Goal: Task Accomplishment & Management: Complete application form

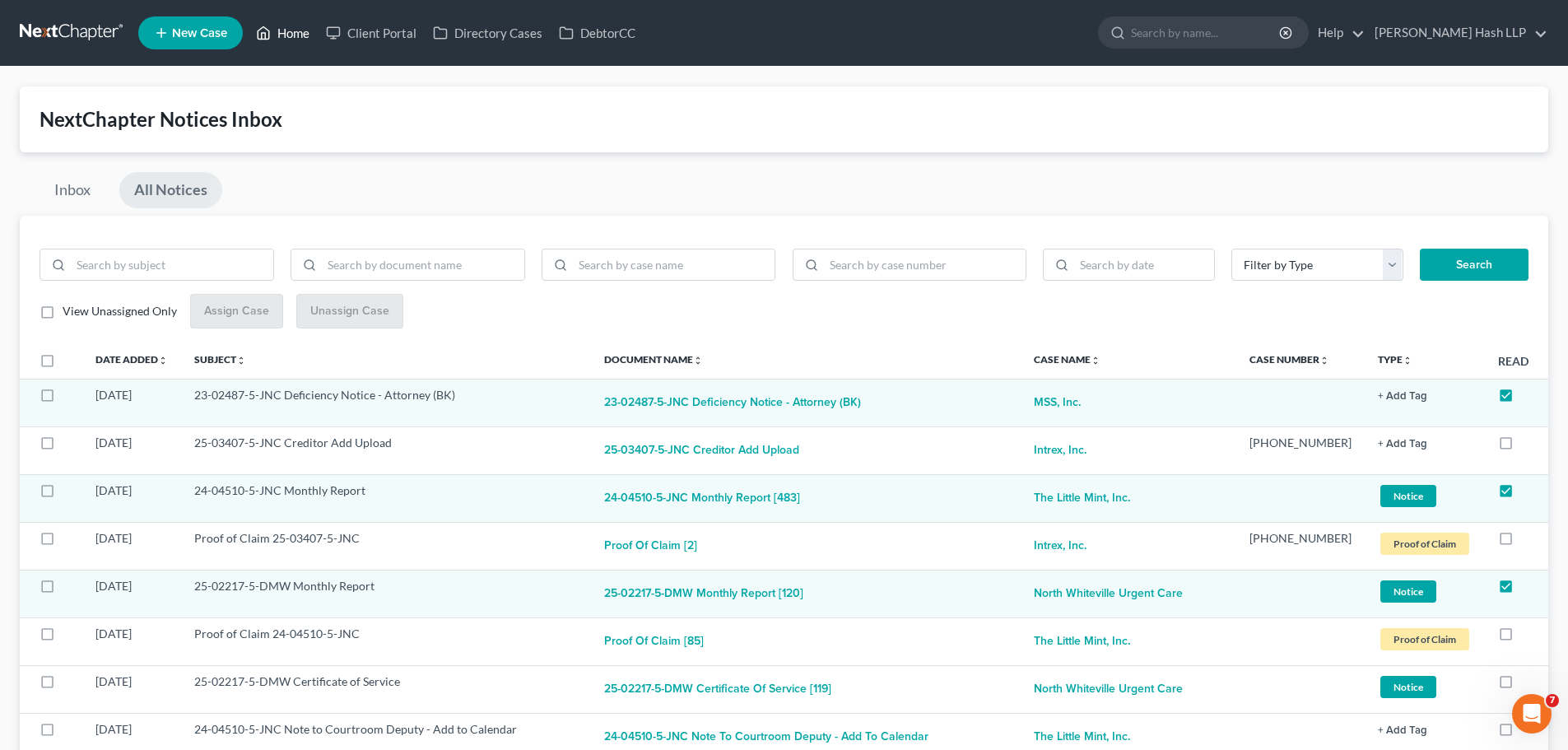
click at [299, 31] on link "Home" at bounding box center [283, 33] width 70 height 30
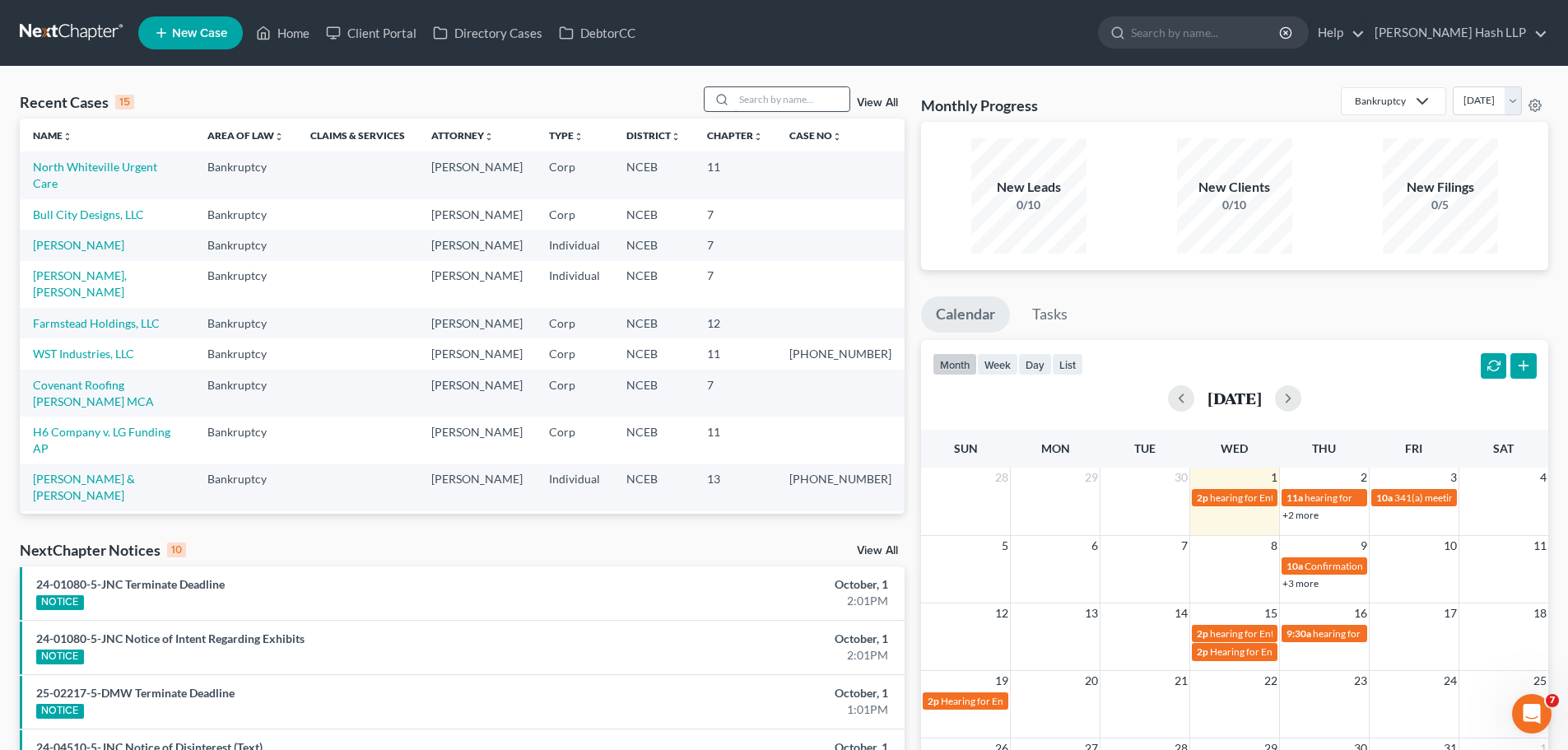
click at [743, 95] on input "search" at bounding box center [791, 99] width 115 height 24
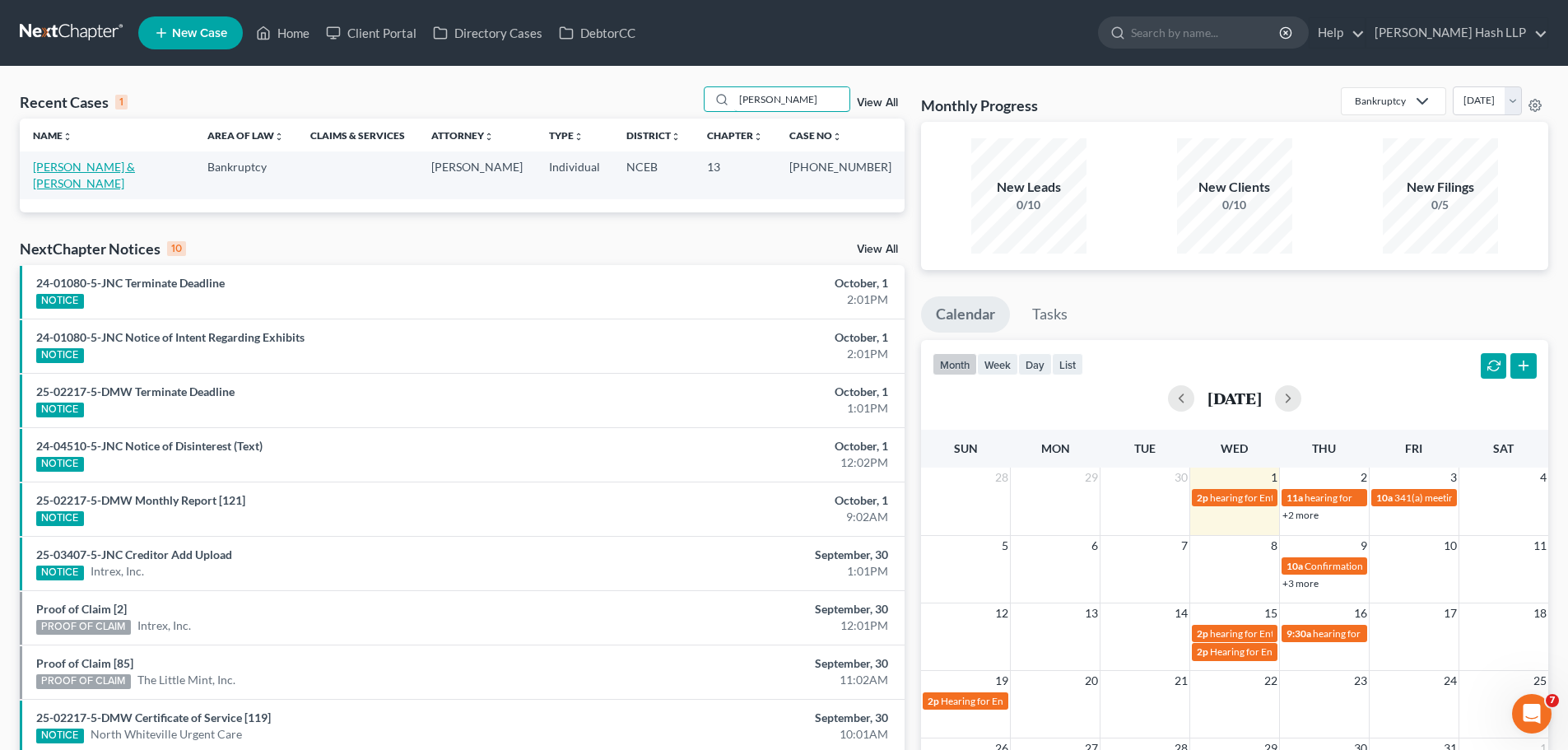
type input "[PERSON_NAME]"
click at [108, 166] on link "[PERSON_NAME] & [PERSON_NAME]" at bounding box center [84, 174] width 102 height 31
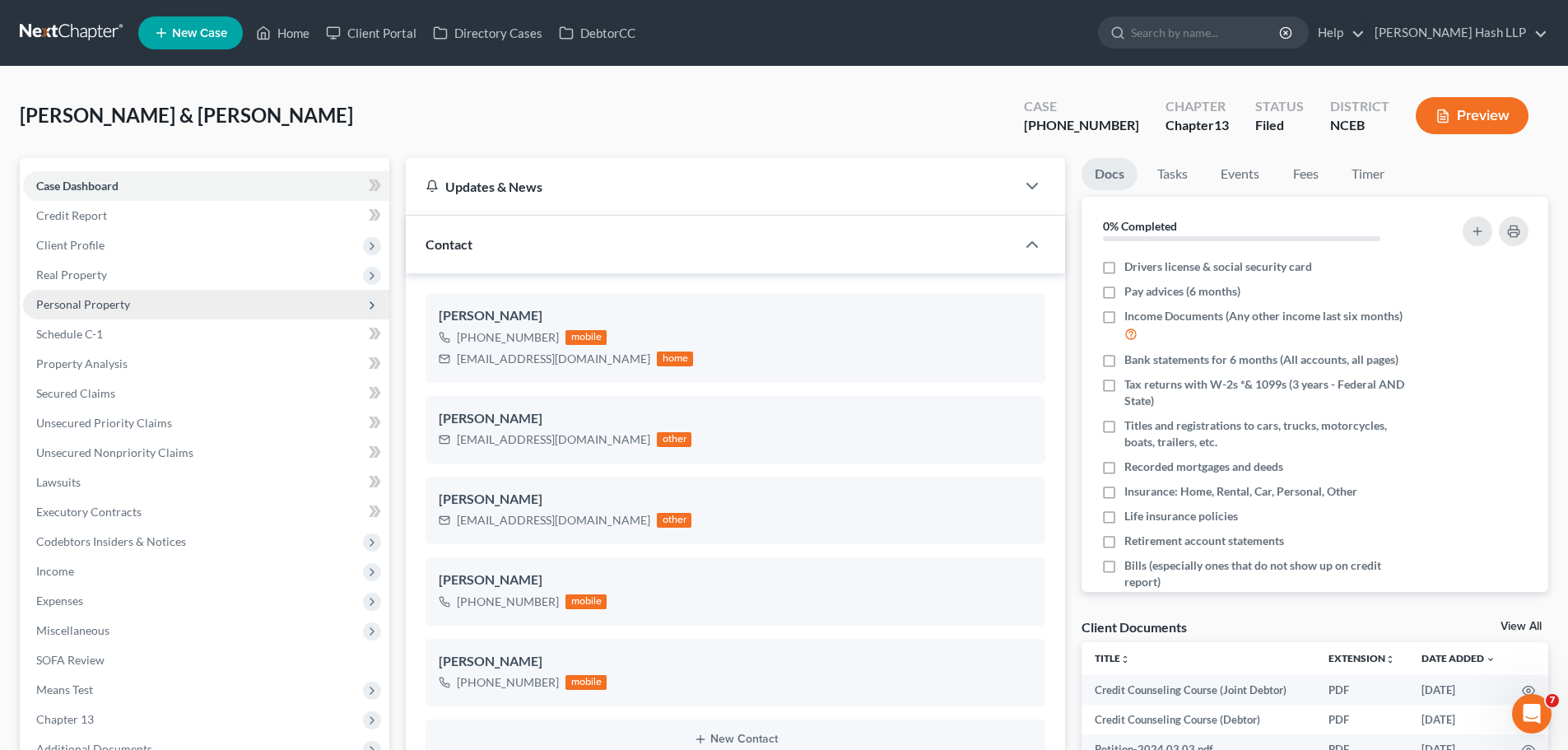
click at [91, 305] on span "Personal Property" at bounding box center [82, 304] width 94 height 14
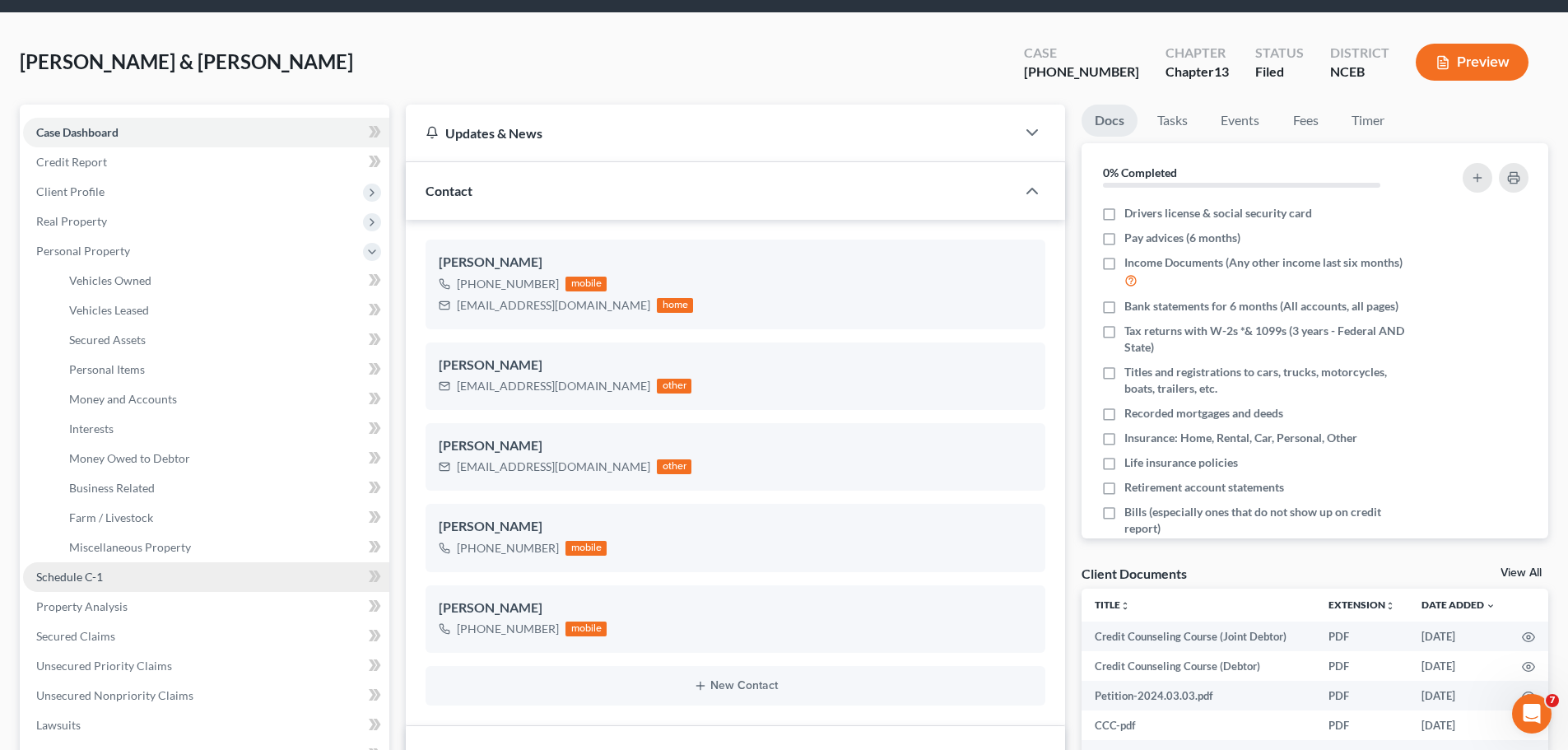
scroll to position [83, 0]
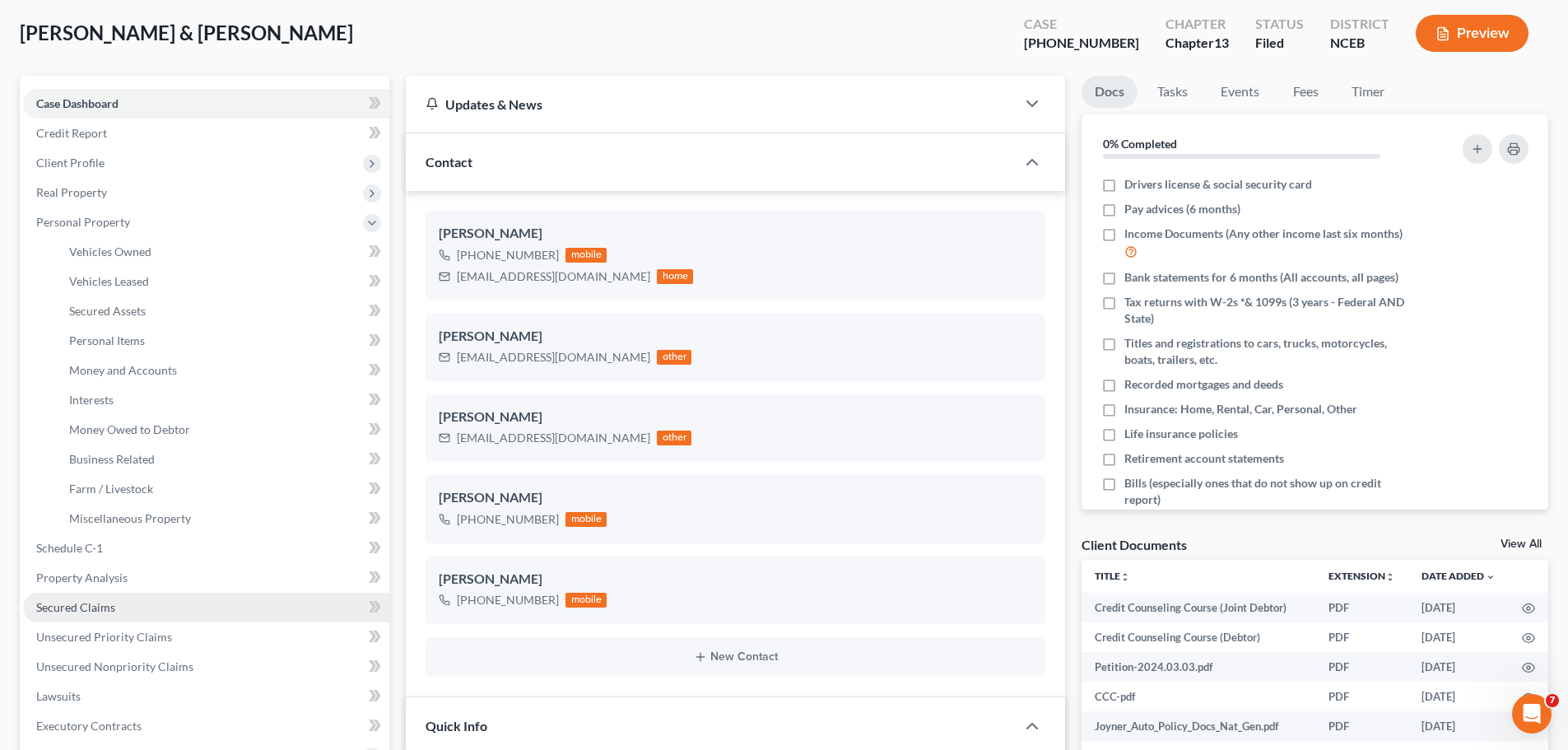
click at [92, 605] on span "Secured Claims" at bounding box center [75, 607] width 79 height 14
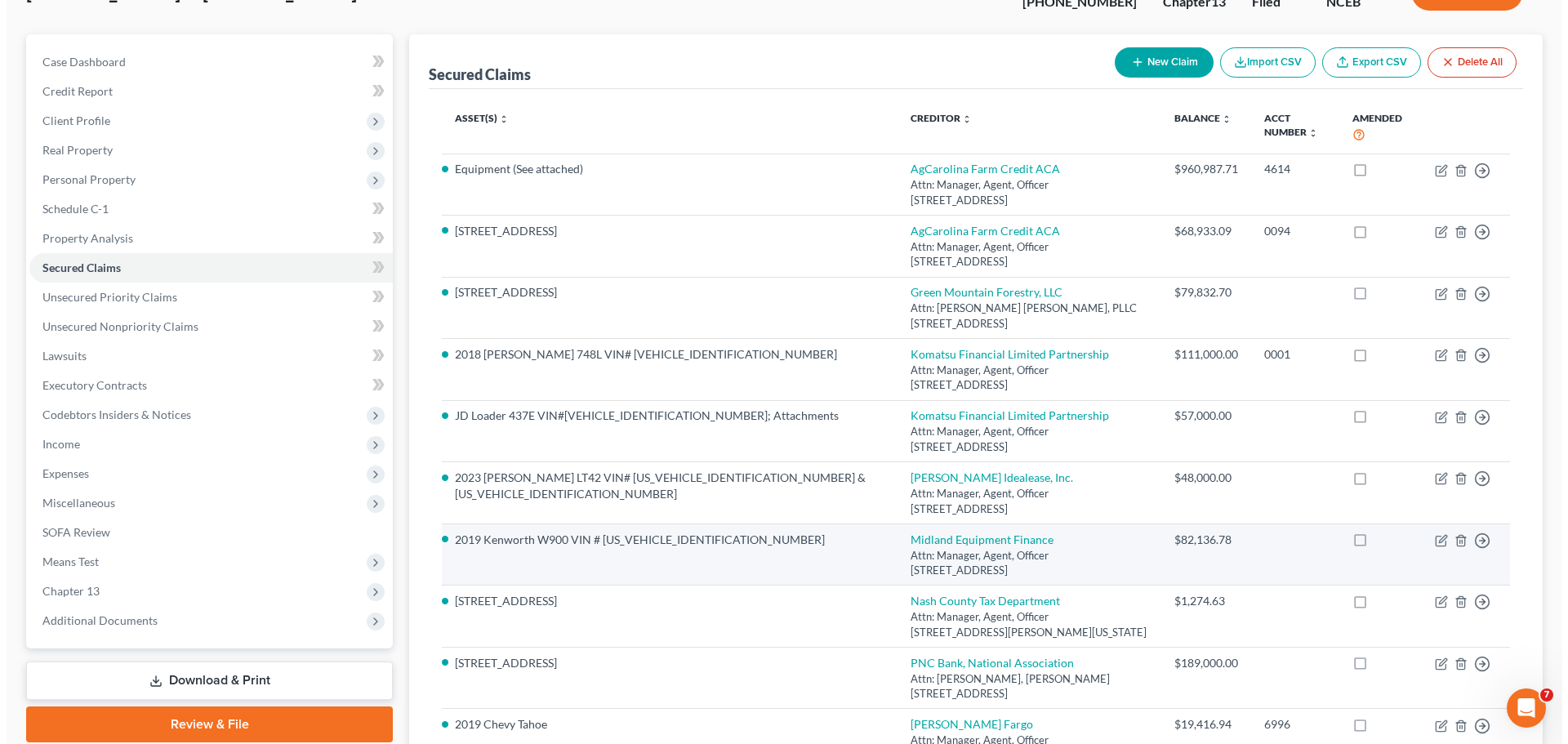
scroll to position [164, 0]
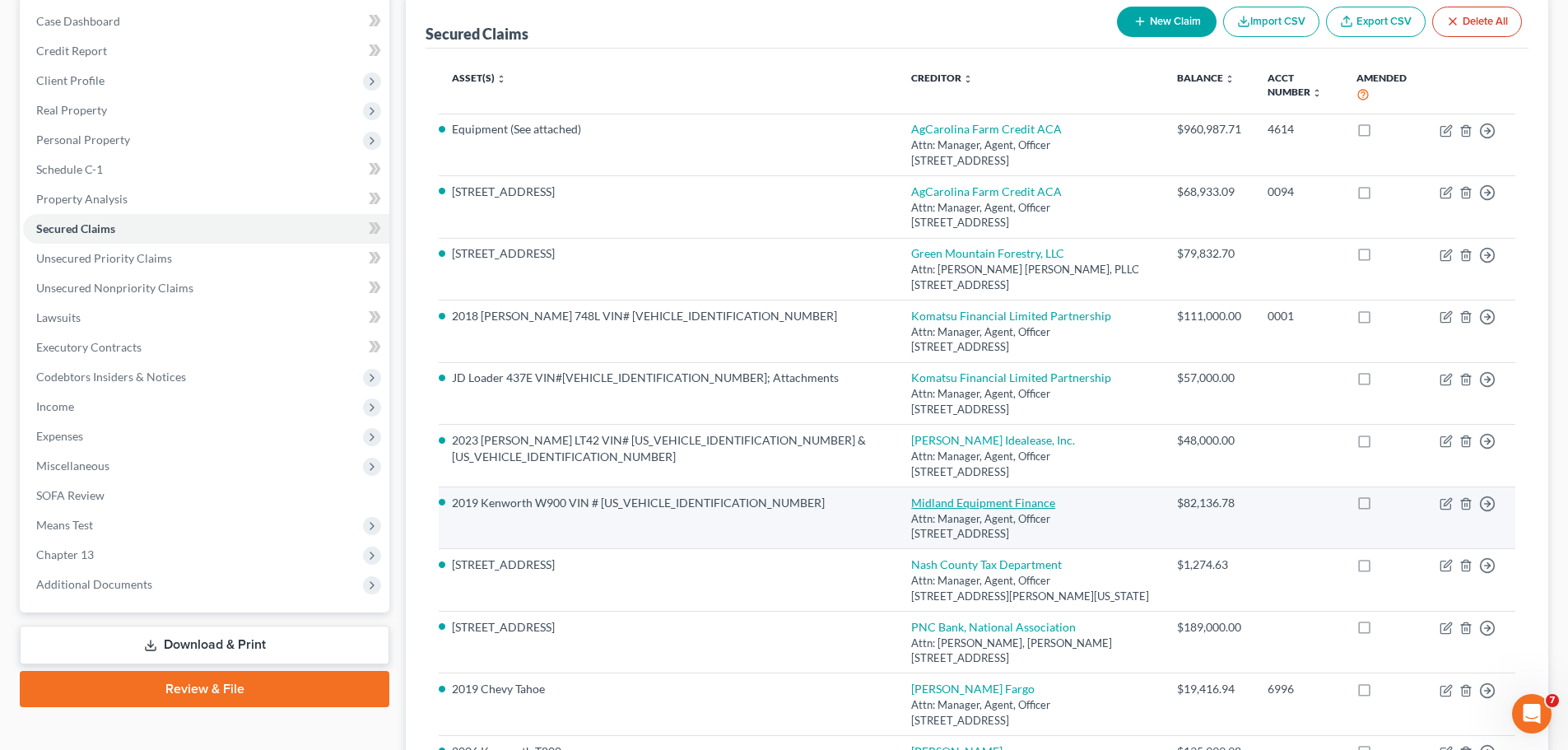
click at [911, 496] on link "Midland Equipment Finance" at bounding box center [982, 502] width 144 height 14
select select "50"
select select "2"
select select "3"
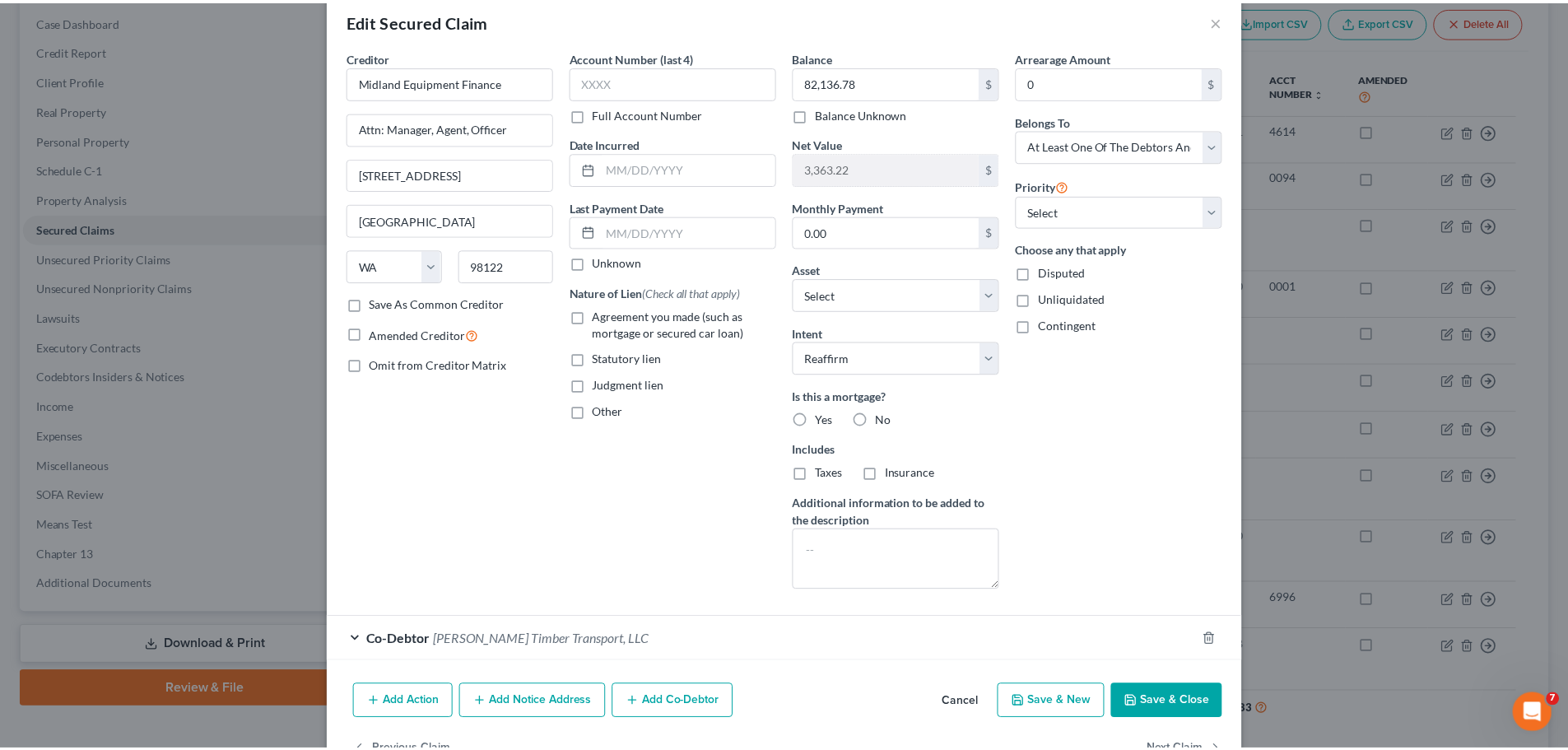
scroll to position [0, 0]
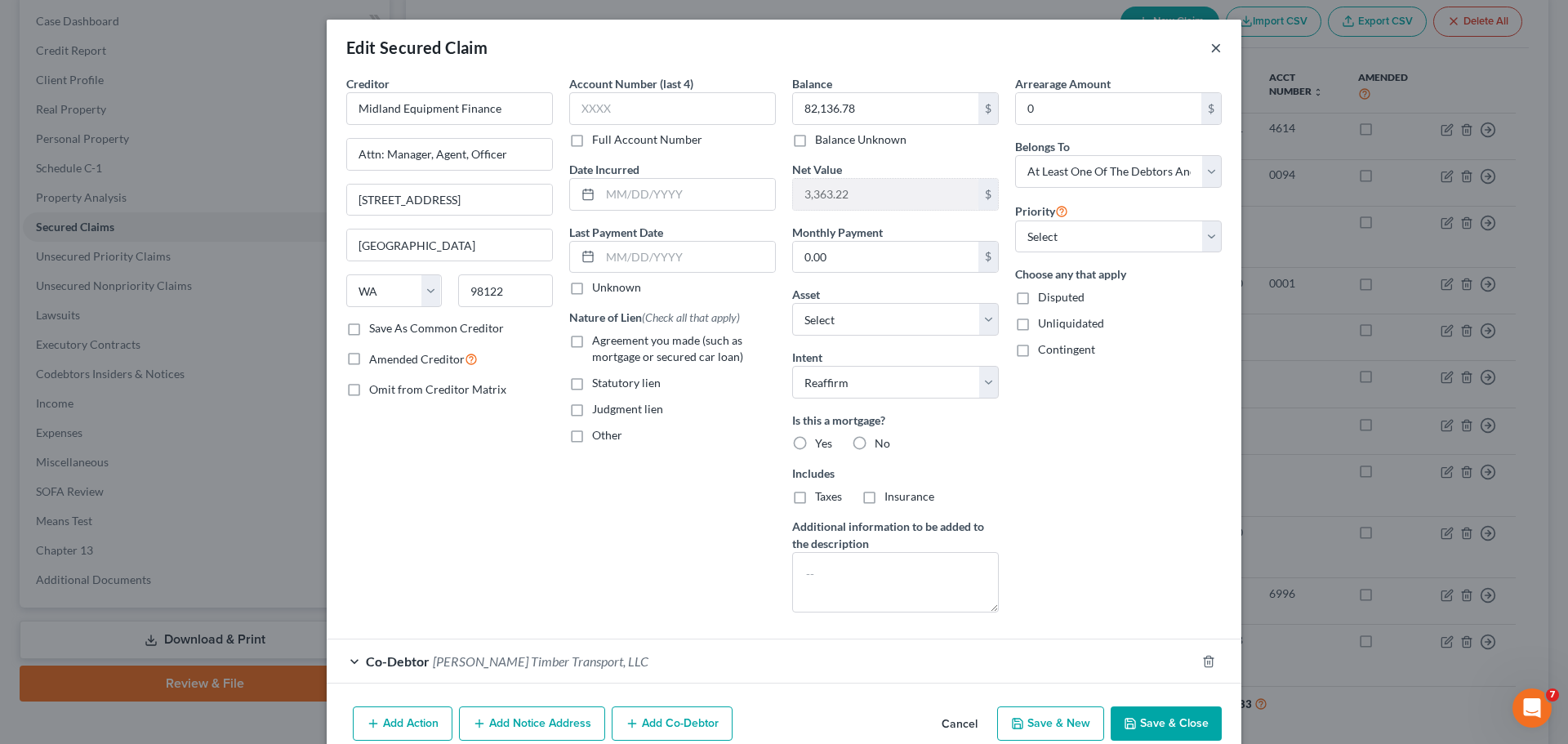
click at [1210, 45] on button "×" at bounding box center [1216, 47] width 11 height 19
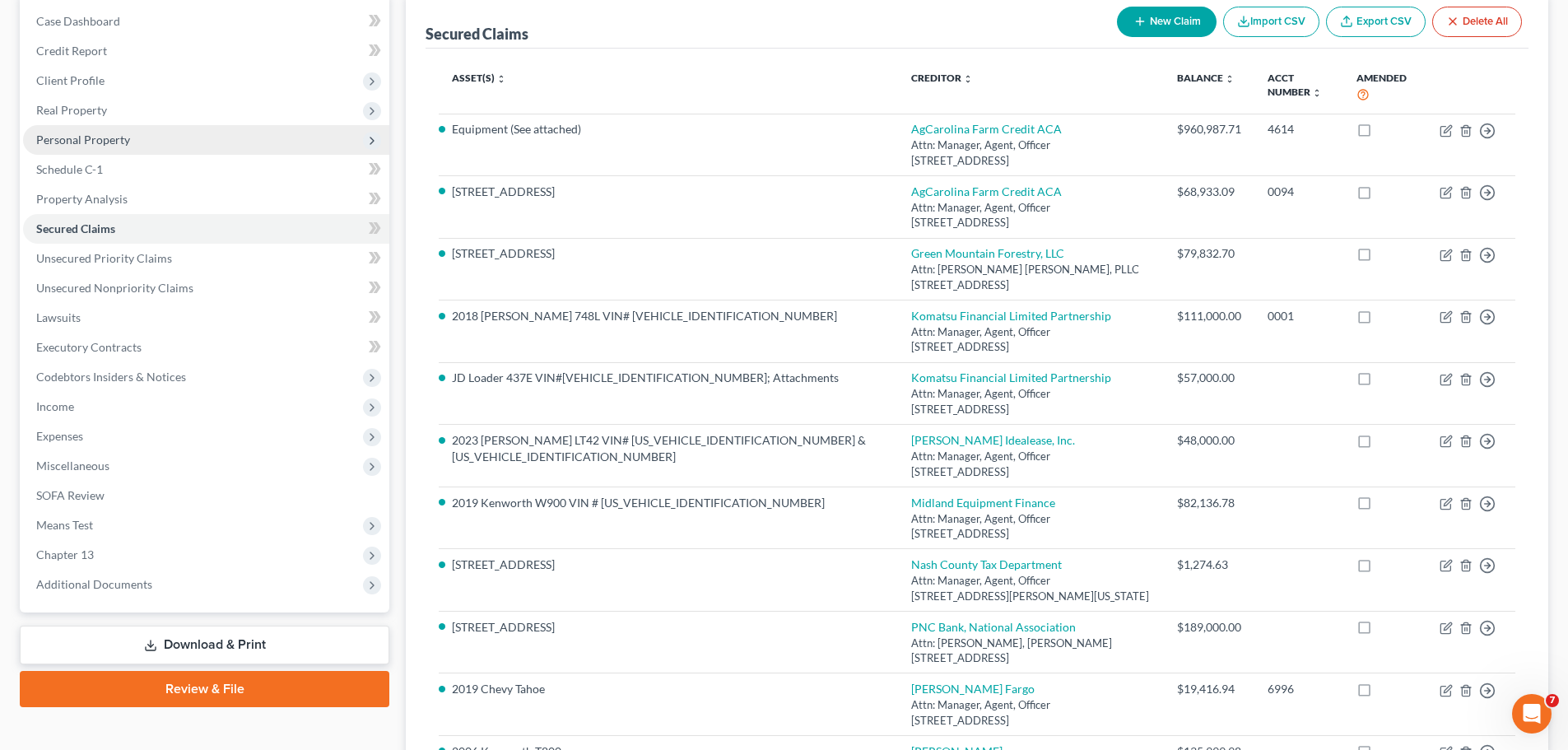
click at [113, 144] on span "Personal Property" at bounding box center [82, 139] width 94 height 14
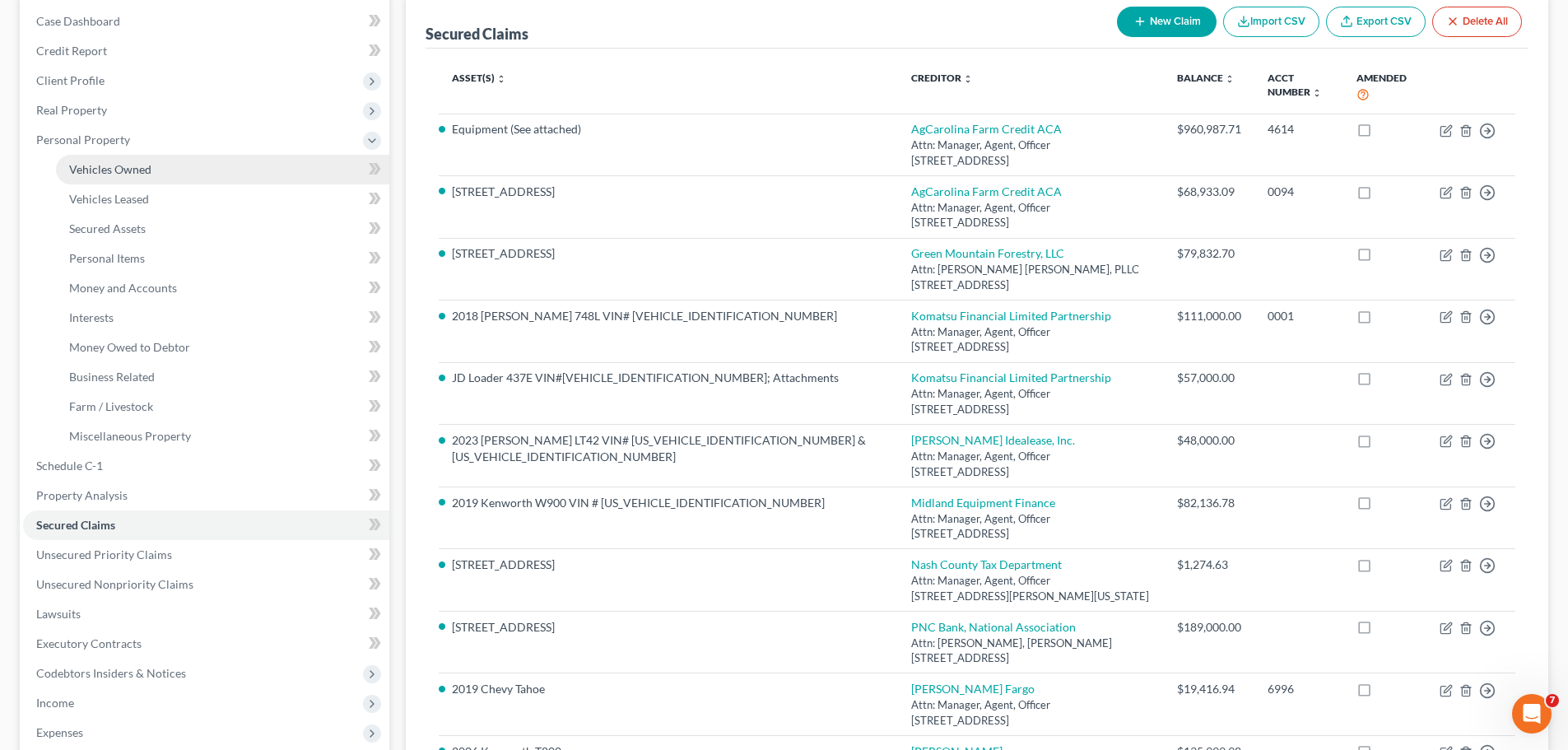
click at [111, 171] on span "Vehicles Owned" at bounding box center [110, 169] width 82 height 14
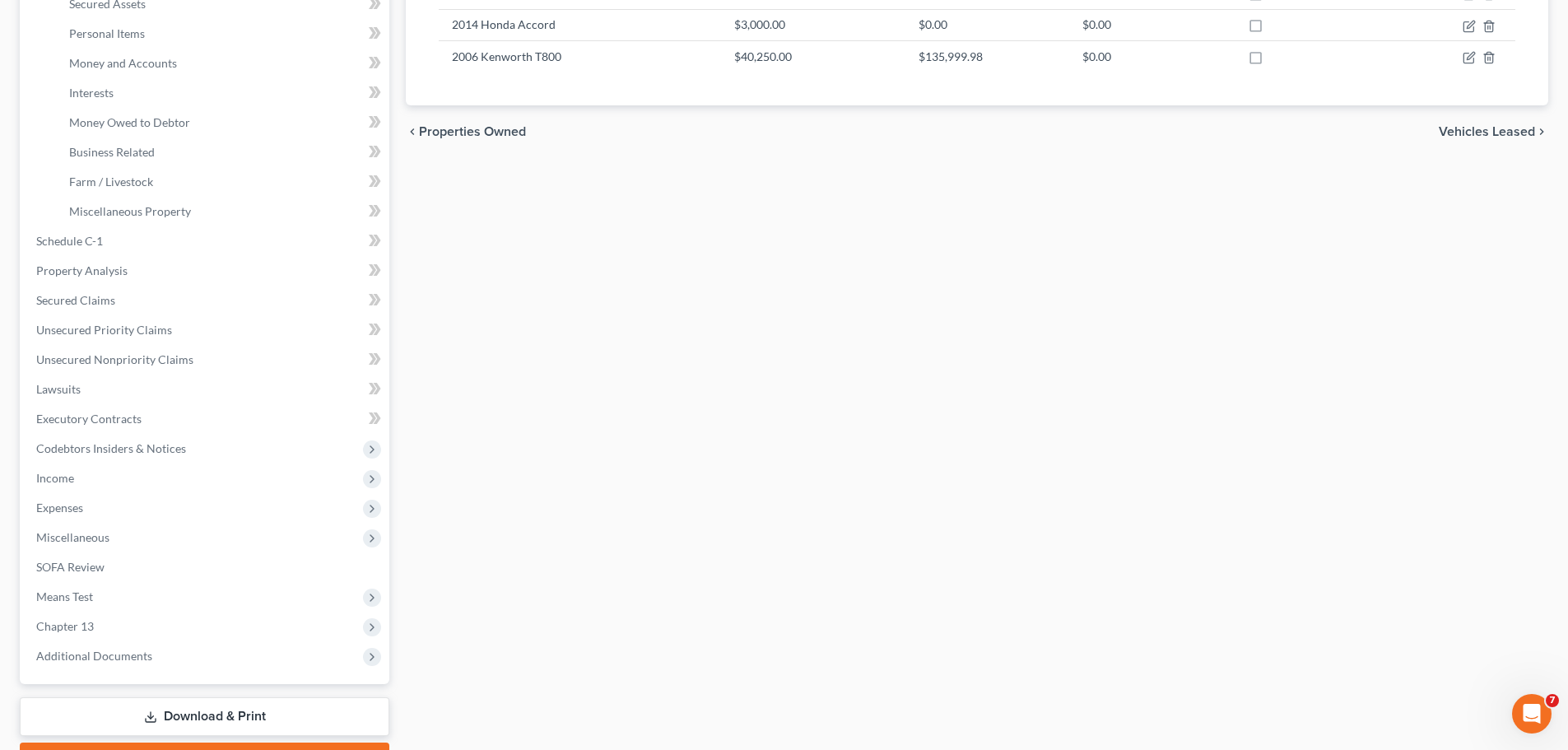
scroll to position [481, 0]
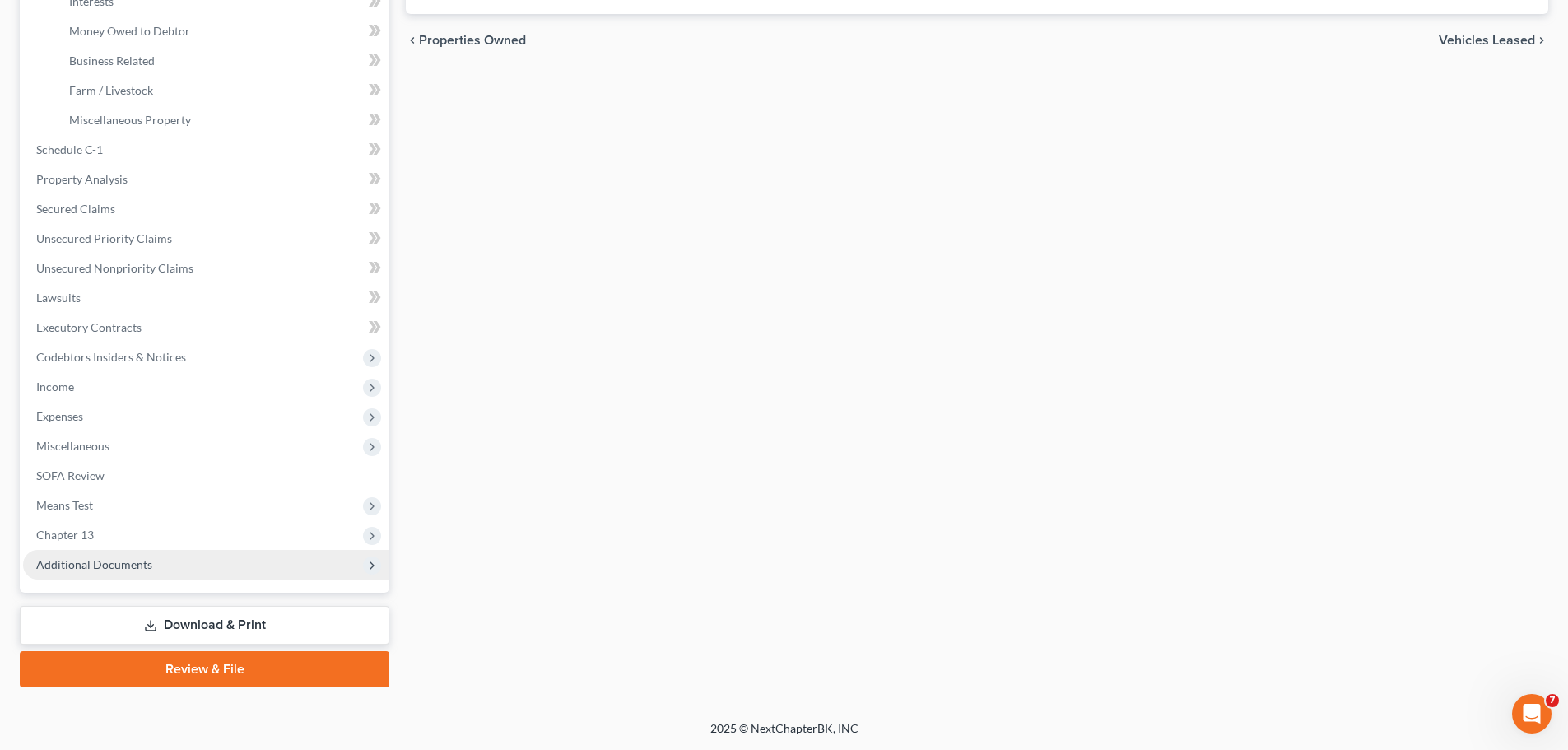
click at [155, 563] on span "Additional Documents" at bounding box center [206, 565] width 366 height 30
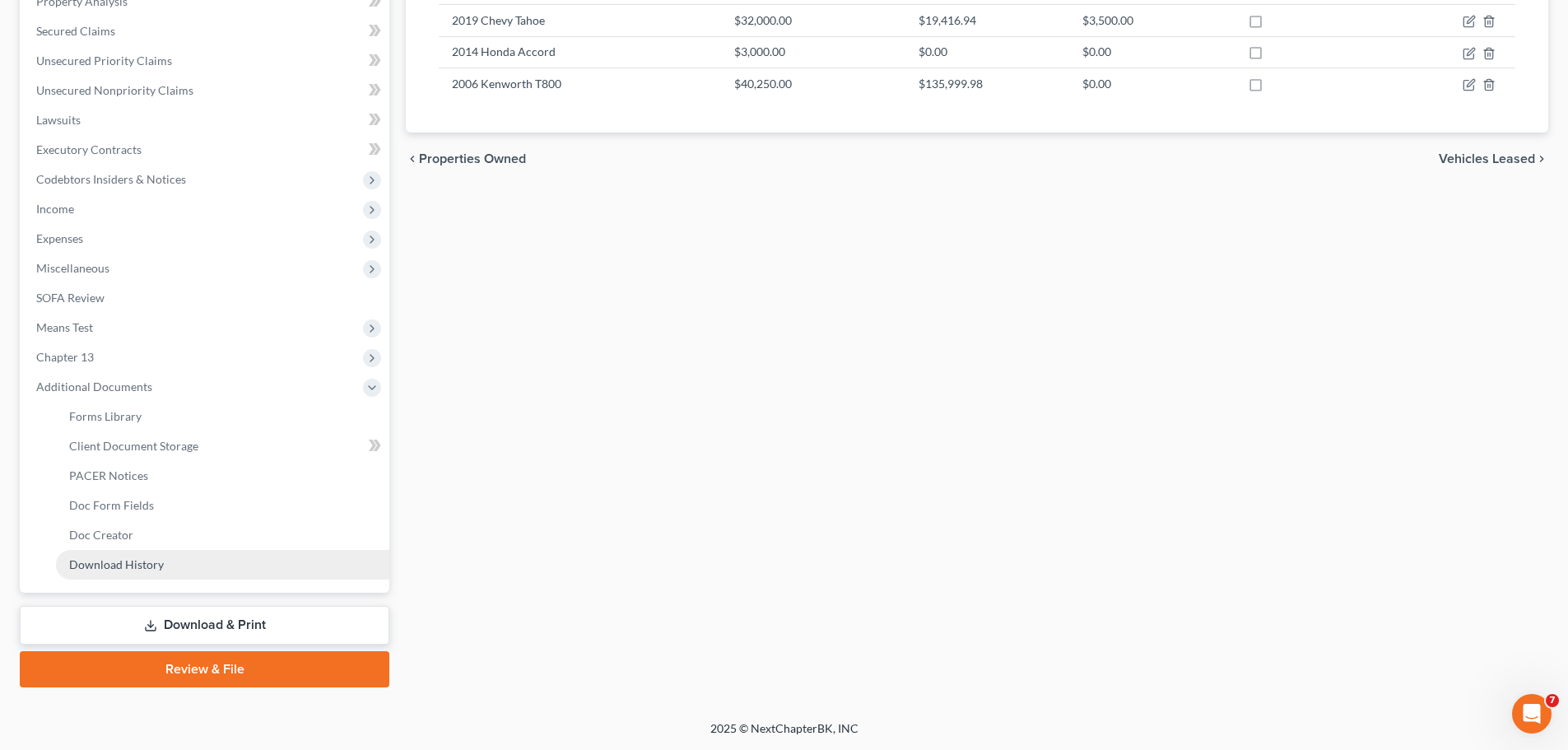
scroll to position [362, 0]
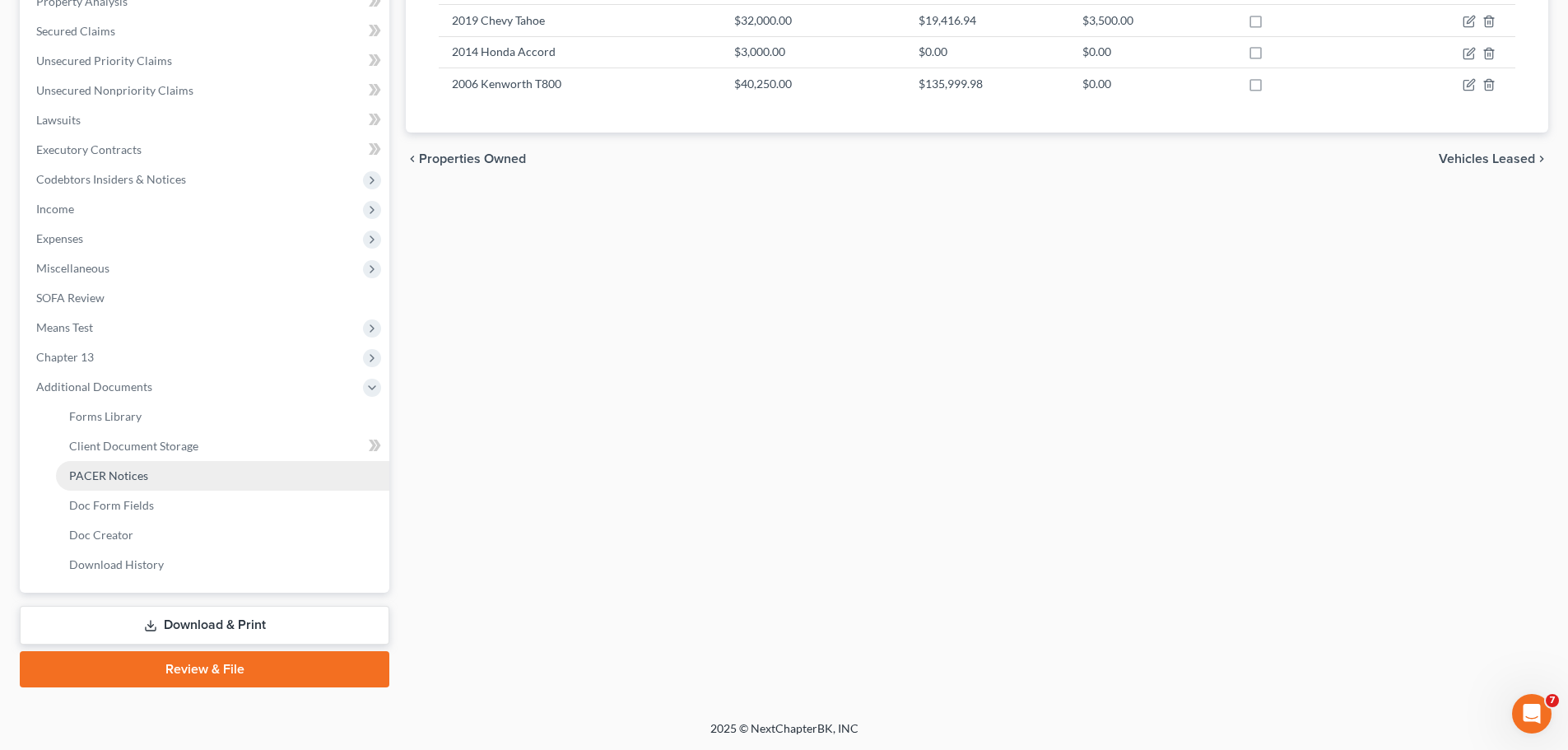
click at [158, 478] on link "PACER Notices" at bounding box center [222, 476] width 334 height 30
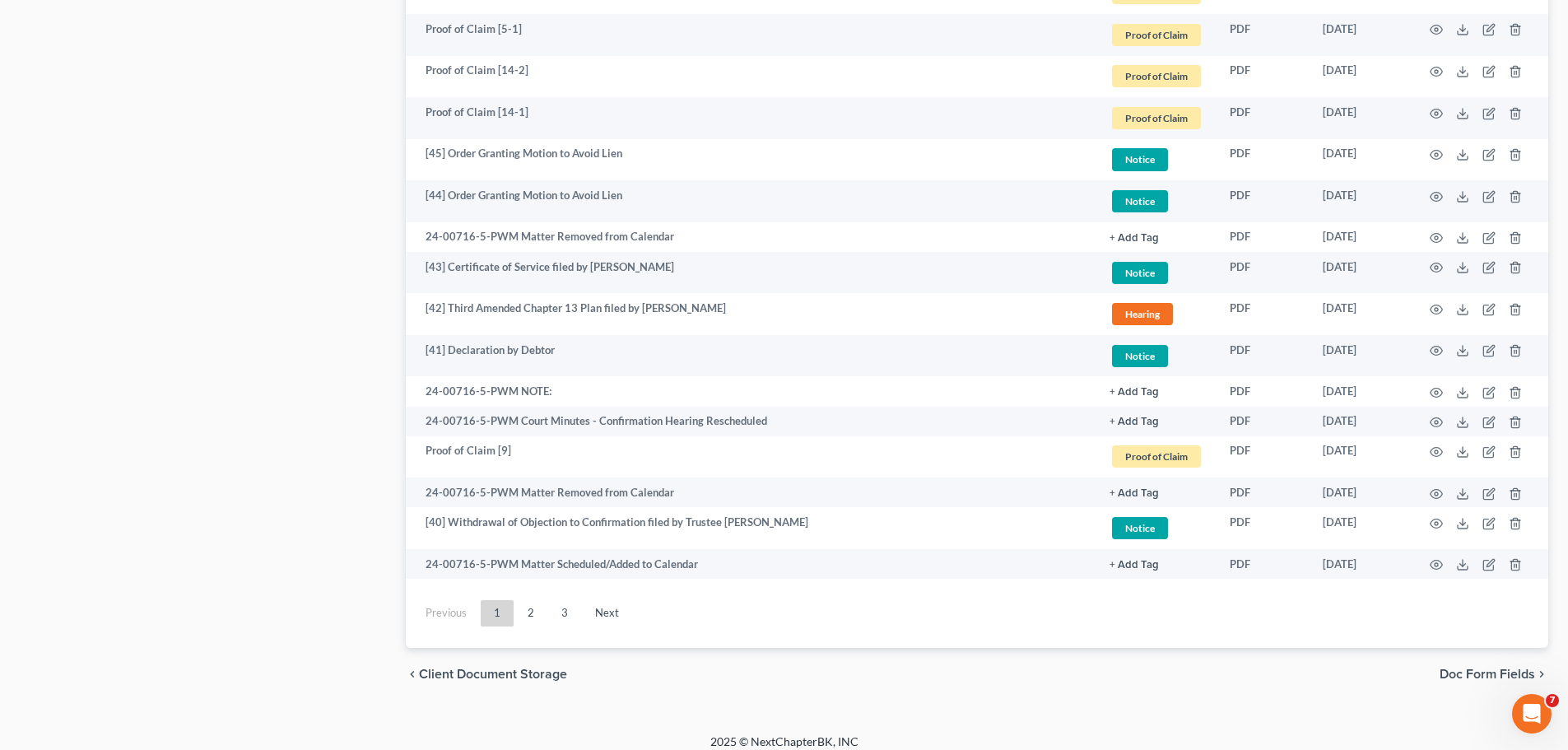
scroll to position [2784, 0]
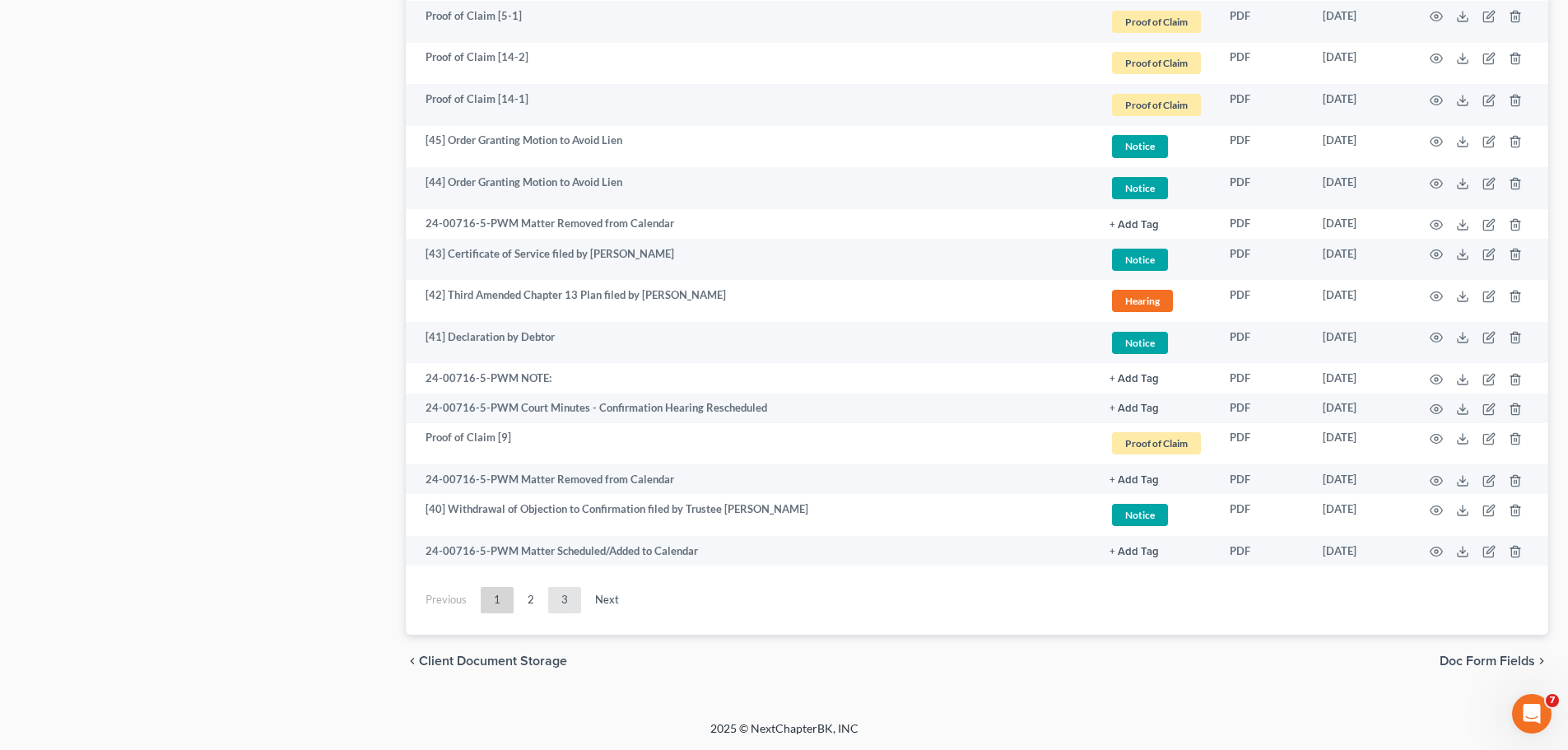
click at [559, 593] on link "3" at bounding box center [565, 600] width 33 height 26
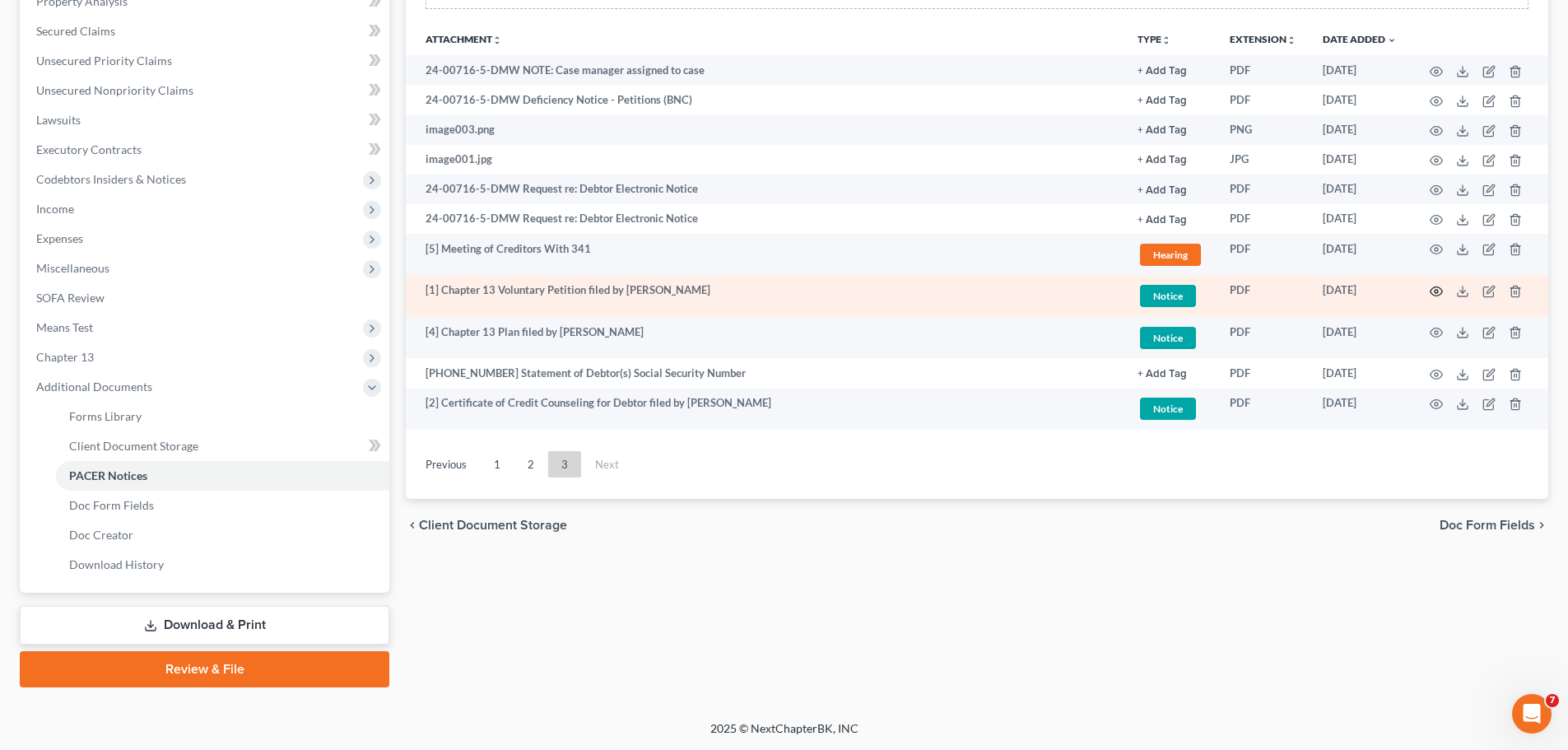
click at [1436, 287] on icon "button" at bounding box center [1436, 291] width 12 height 9
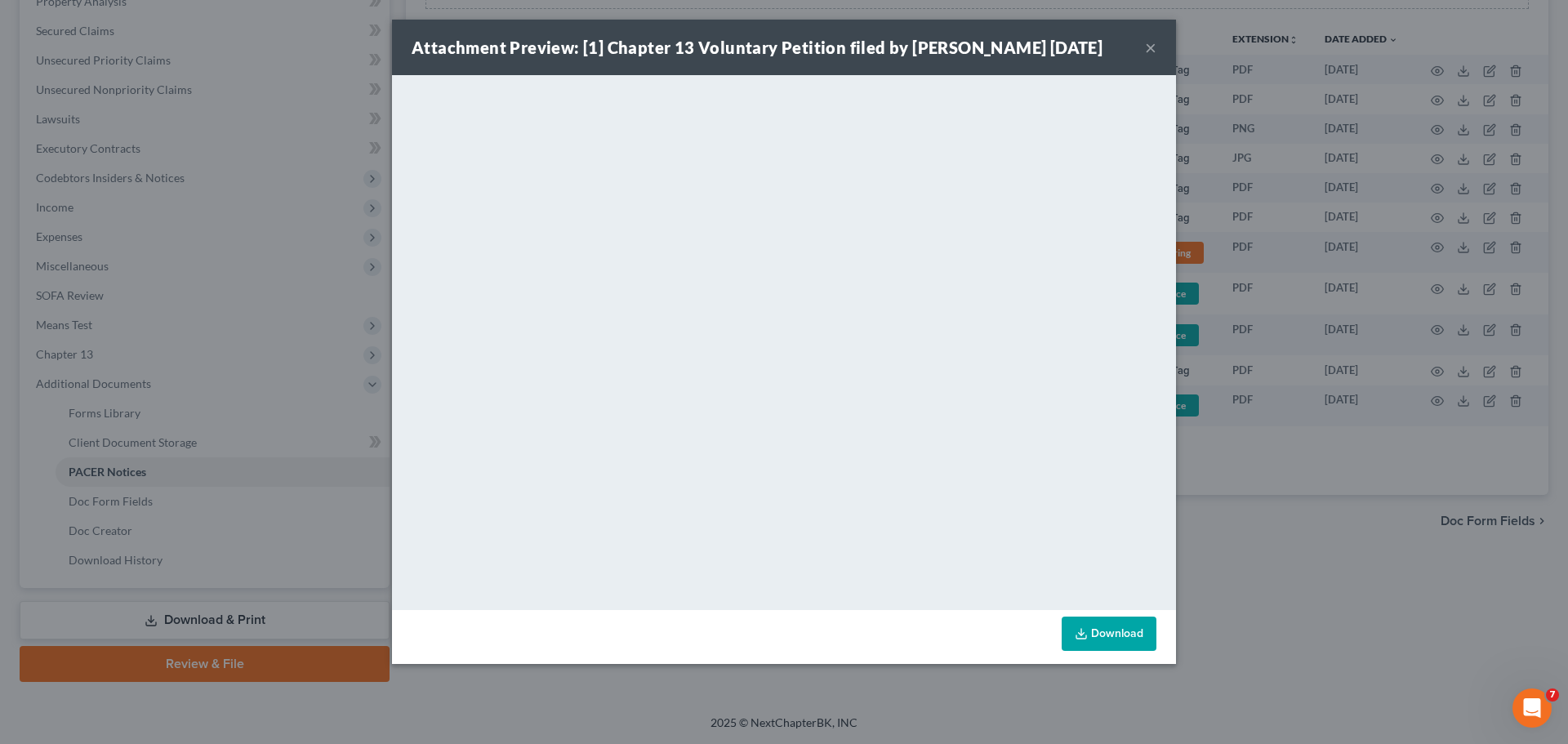
click at [1151, 43] on button "×" at bounding box center [1150, 47] width 11 height 19
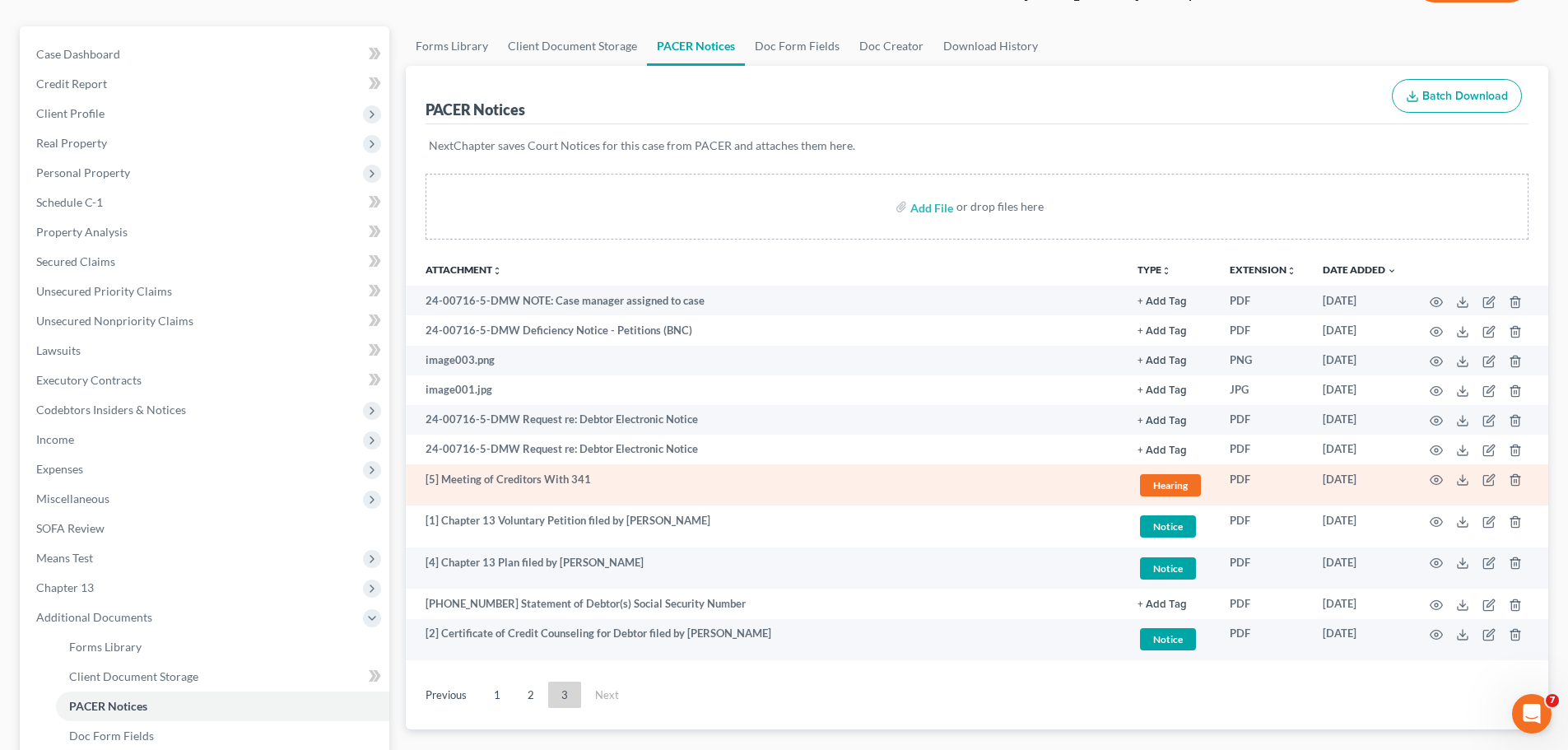
scroll to position [115, 0]
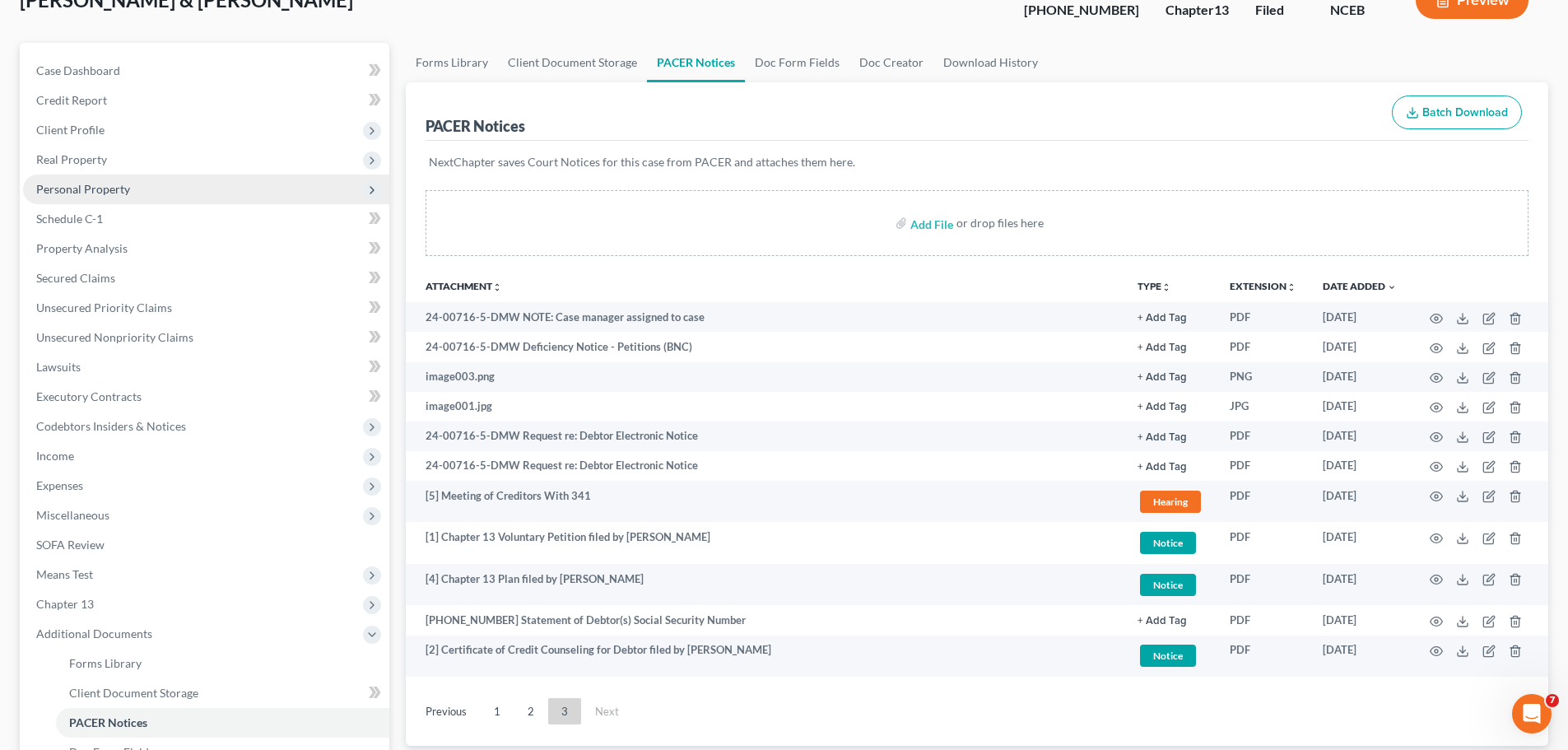
click at [114, 195] on span "Personal Property" at bounding box center [82, 188] width 94 height 14
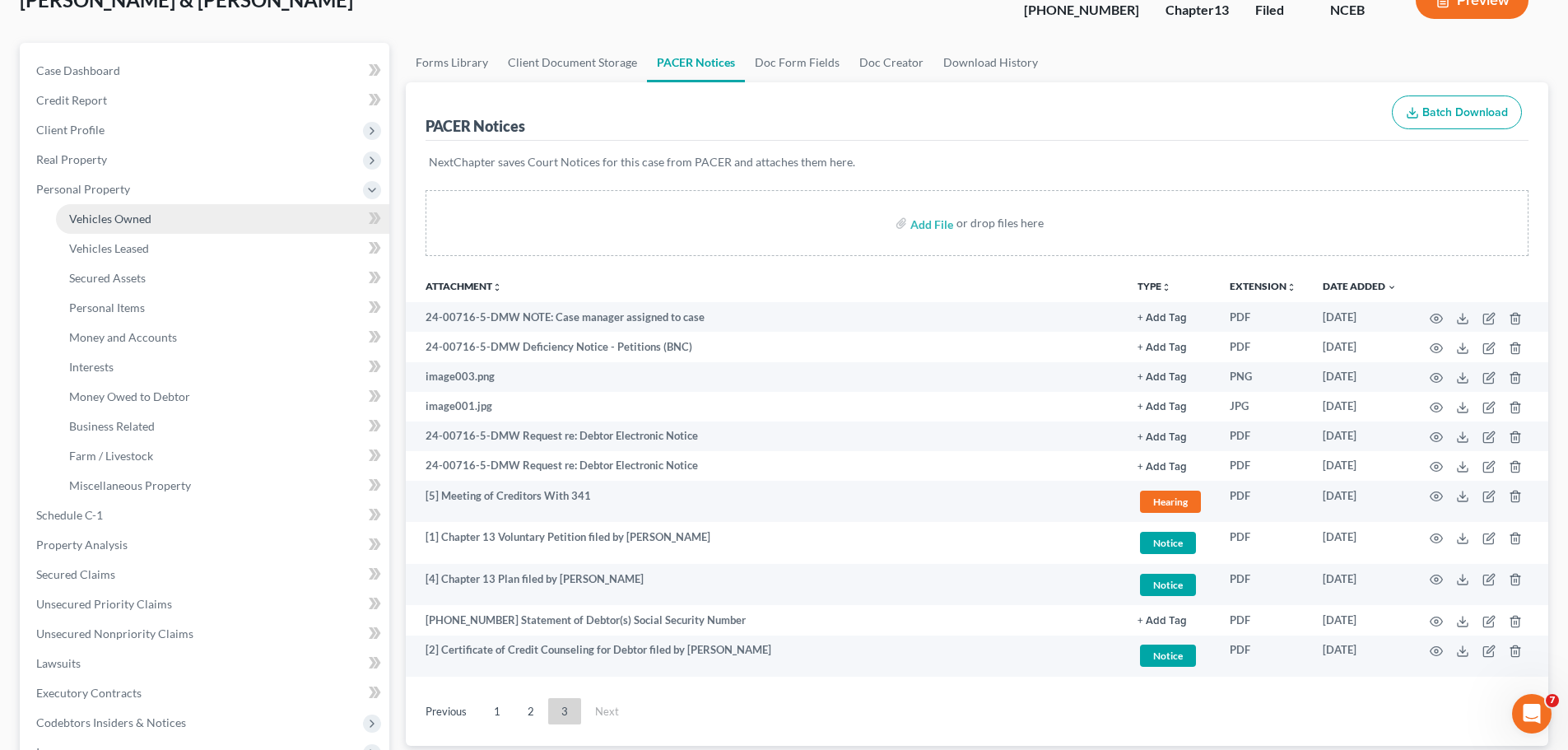
click at [108, 220] on span "Vehicles Owned" at bounding box center [110, 218] width 82 height 14
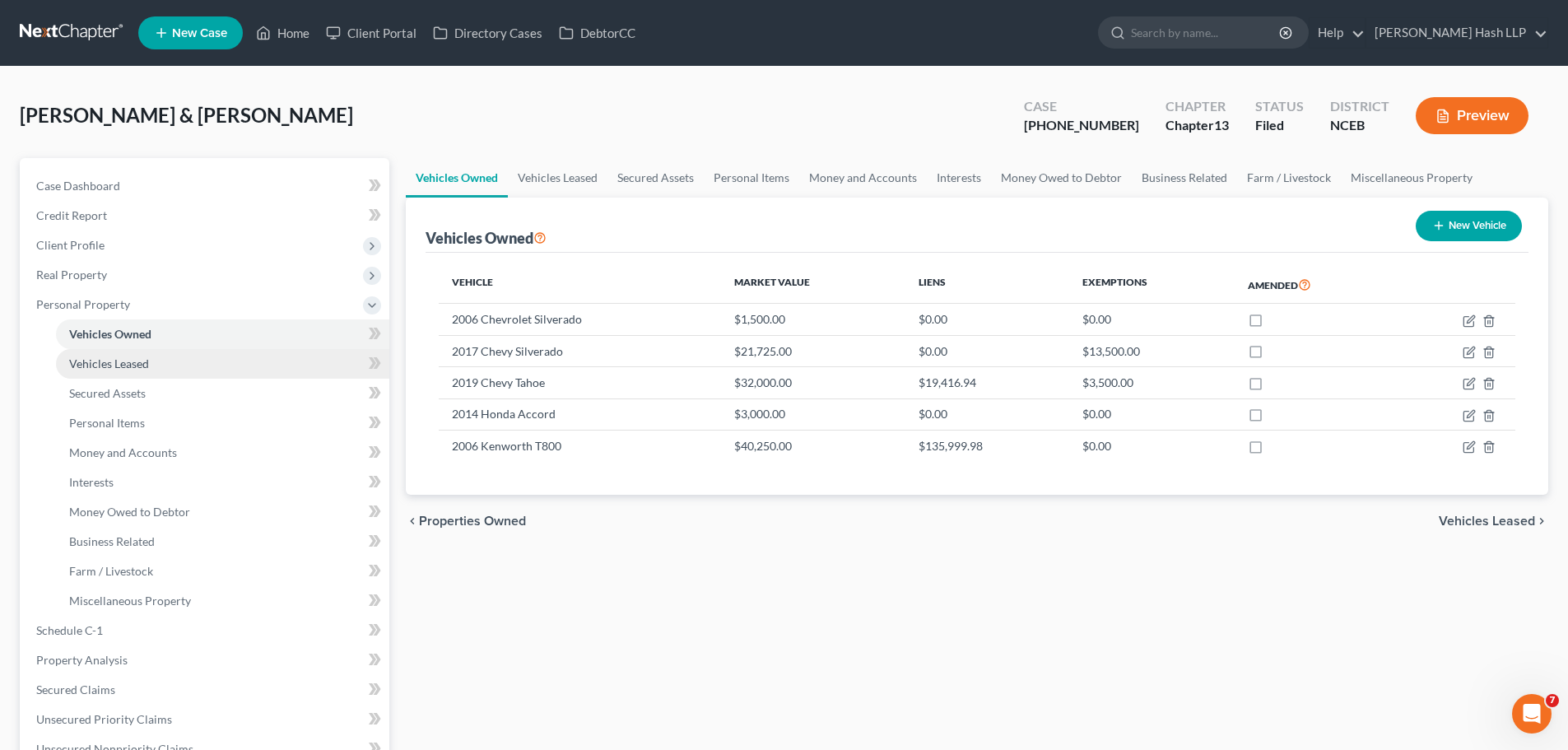
click at [133, 365] on span "Vehicles Leased" at bounding box center [109, 363] width 80 height 14
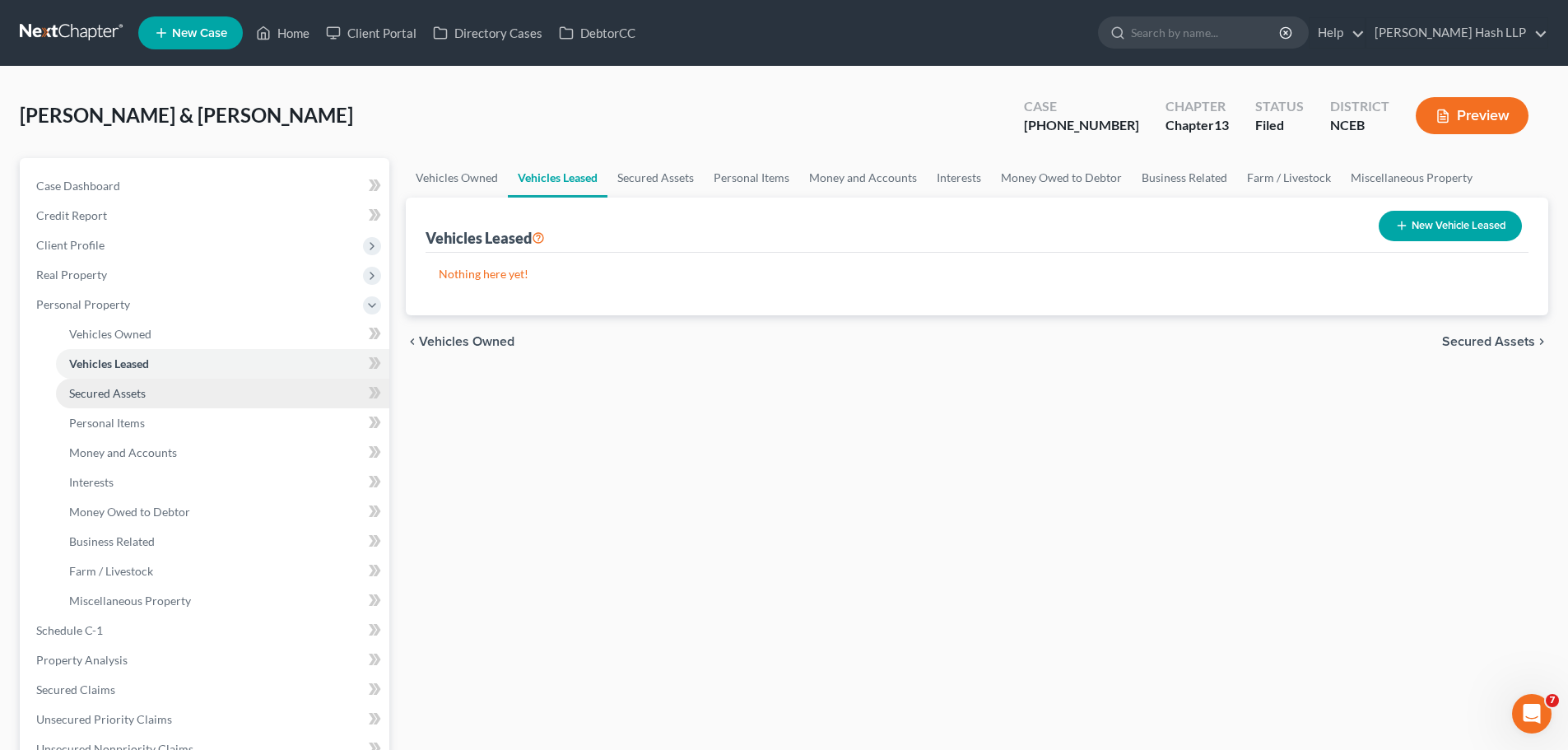
click at [121, 398] on span "Secured Assets" at bounding box center [107, 393] width 77 height 14
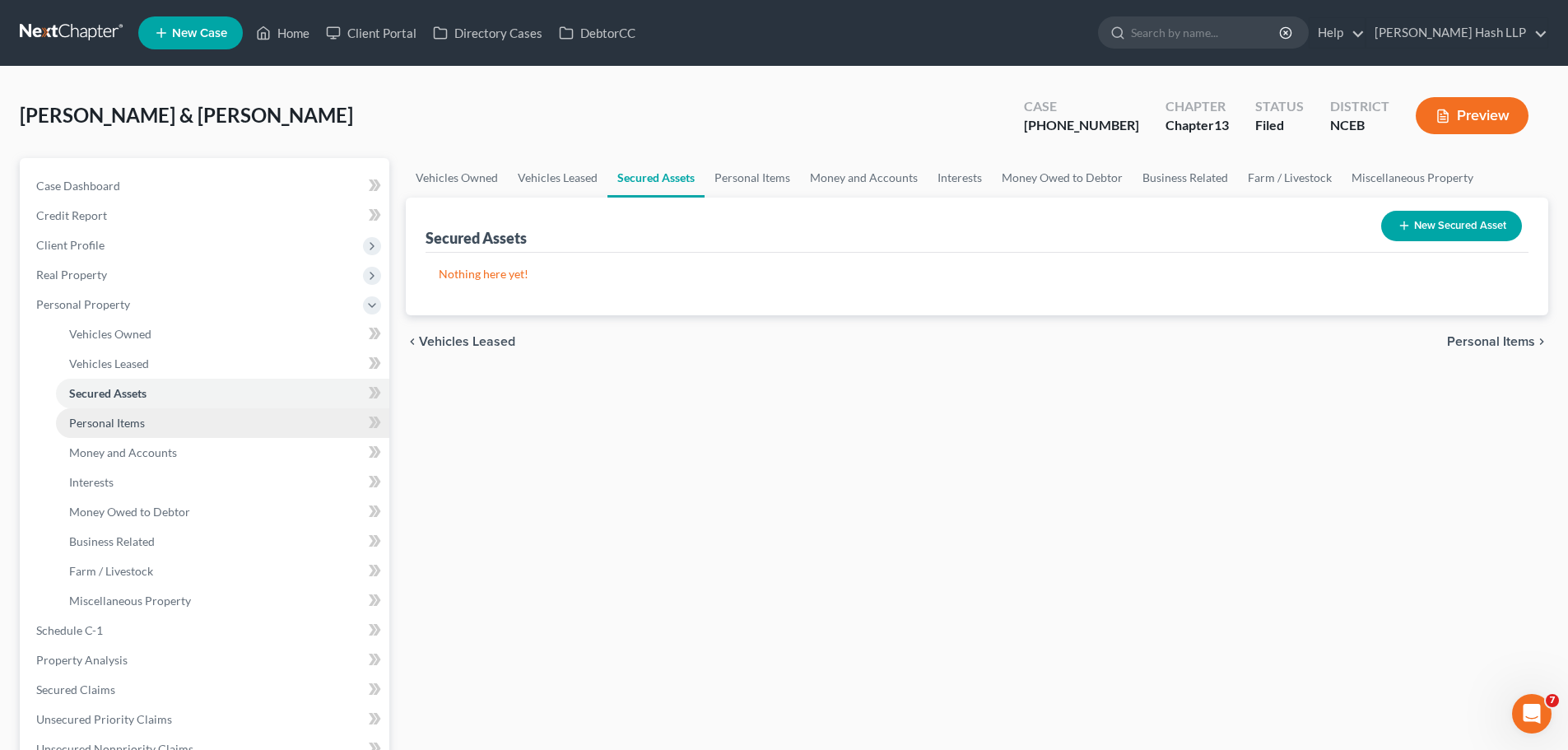
click at [107, 424] on span "Personal Items" at bounding box center [107, 423] width 76 height 14
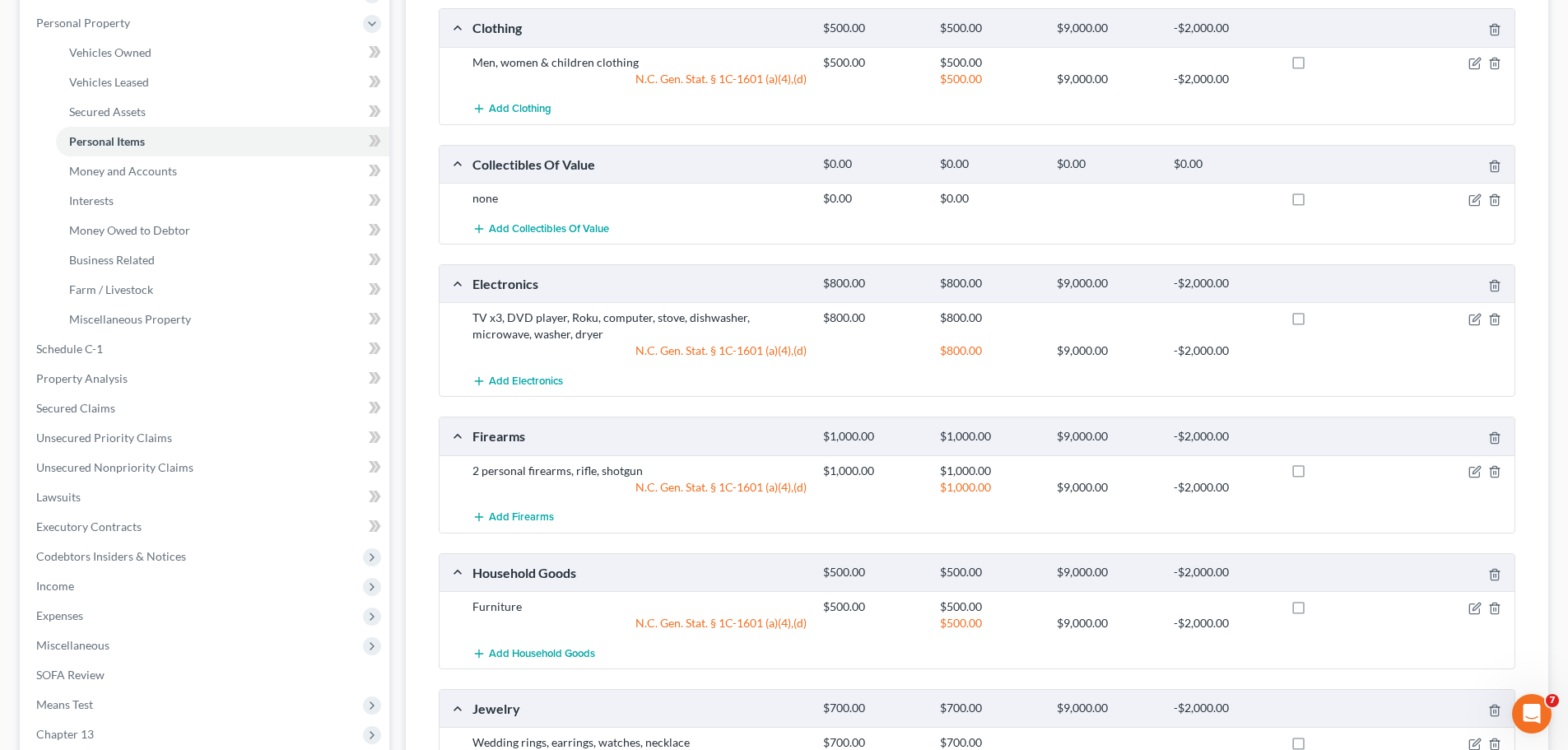
scroll to position [248, 0]
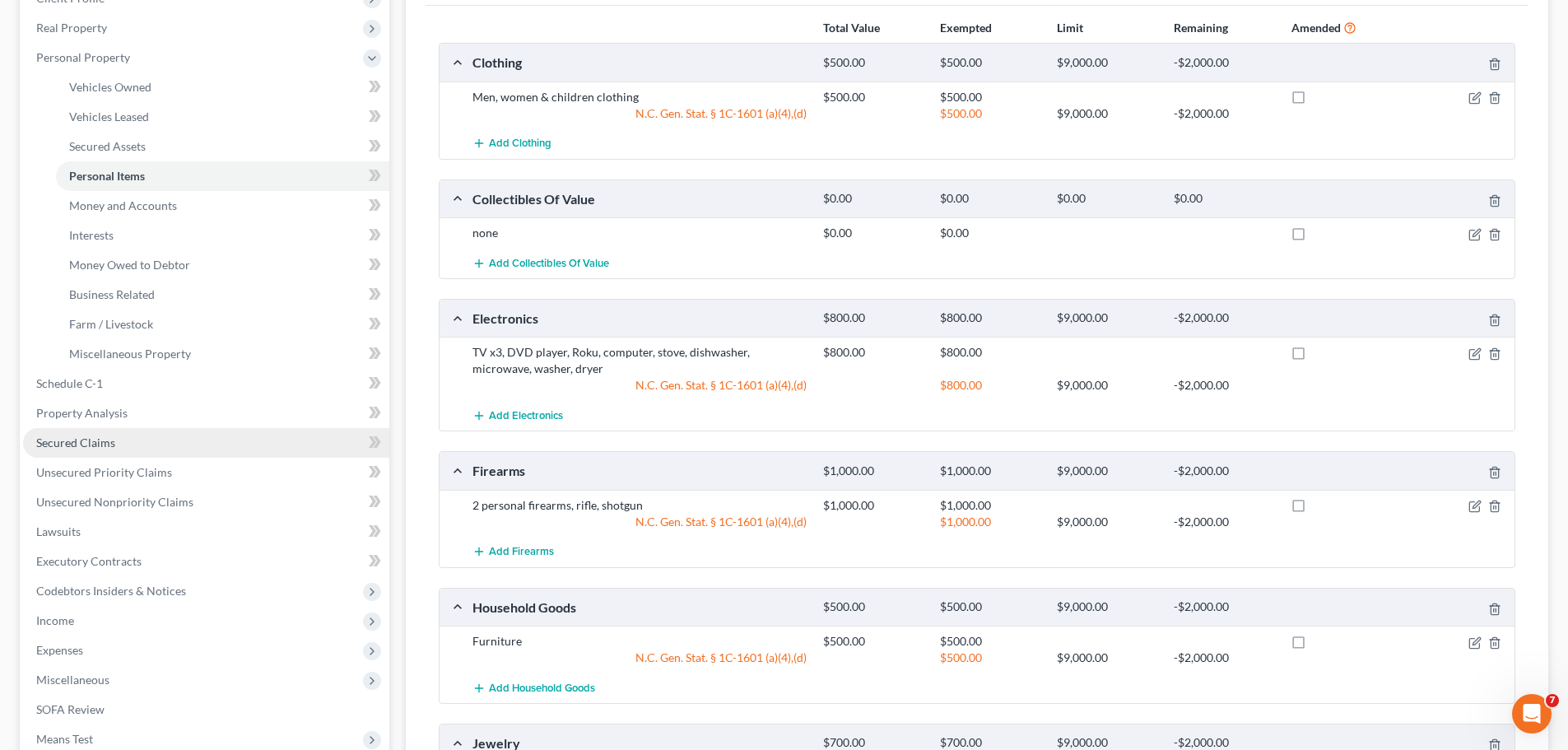
click at [121, 450] on link "Secured Claims" at bounding box center [206, 443] width 366 height 30
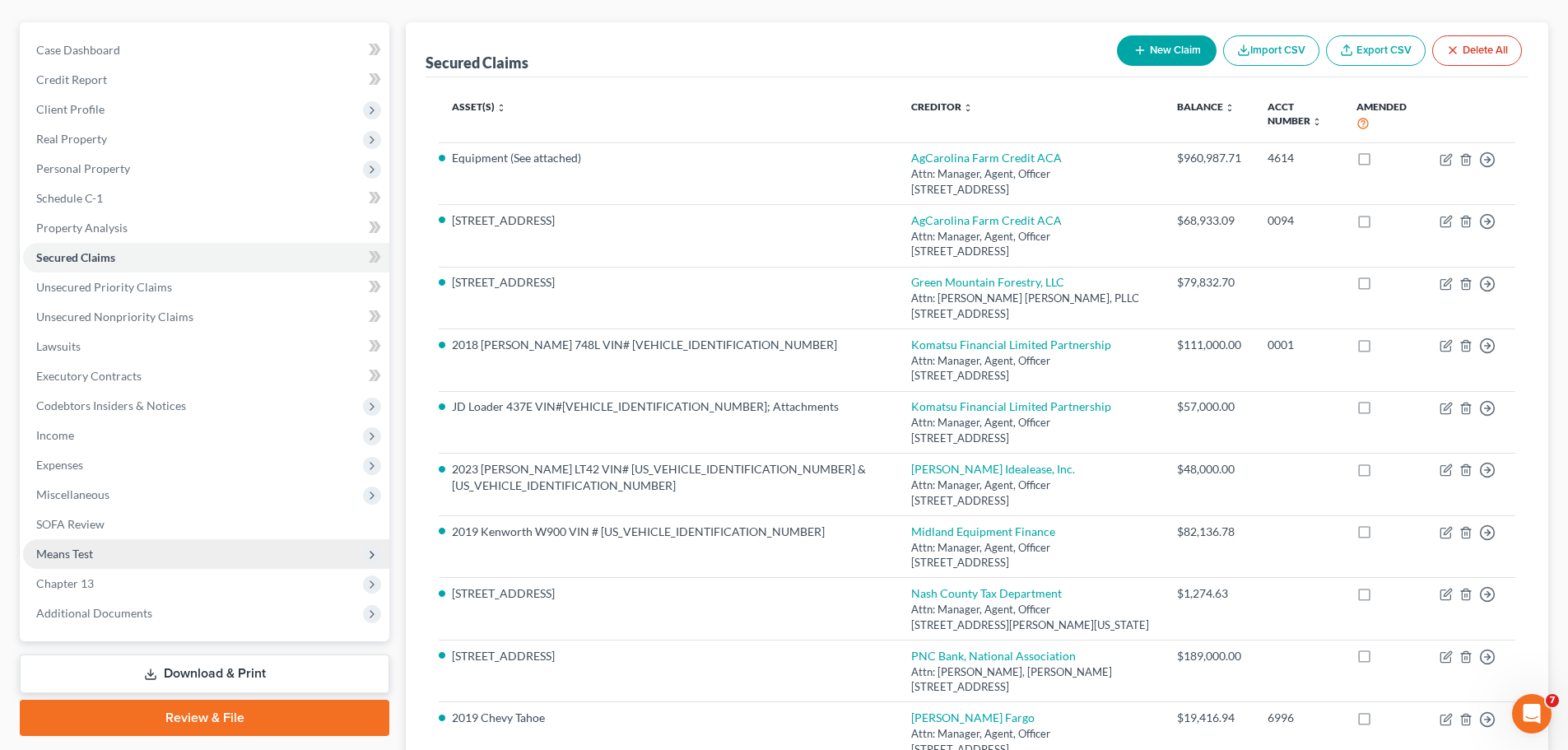
scroll to position [165, 0]
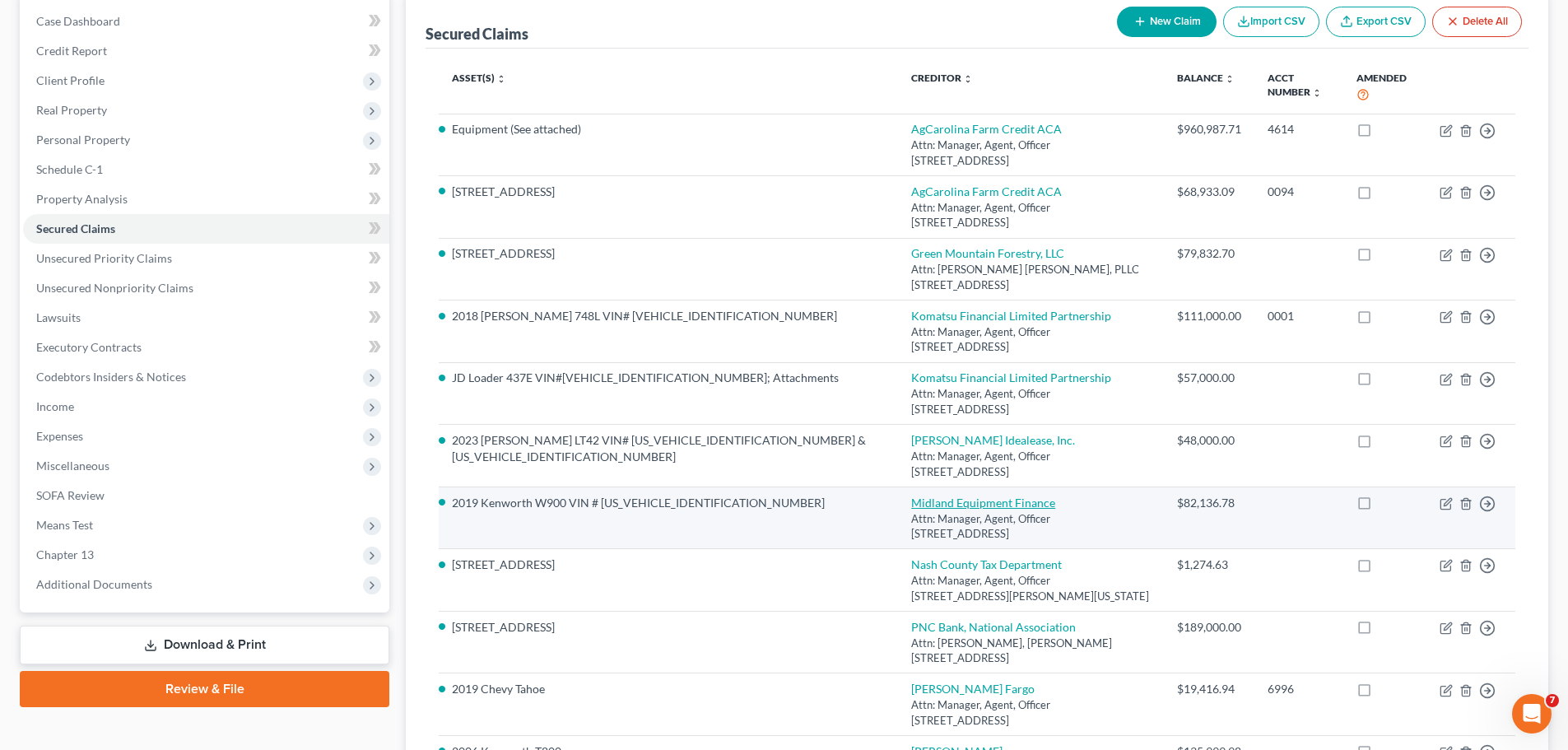
click at [911, 496] on link "Midland Equipment Finance" at bounding box center [982, 502] width 144 height 14
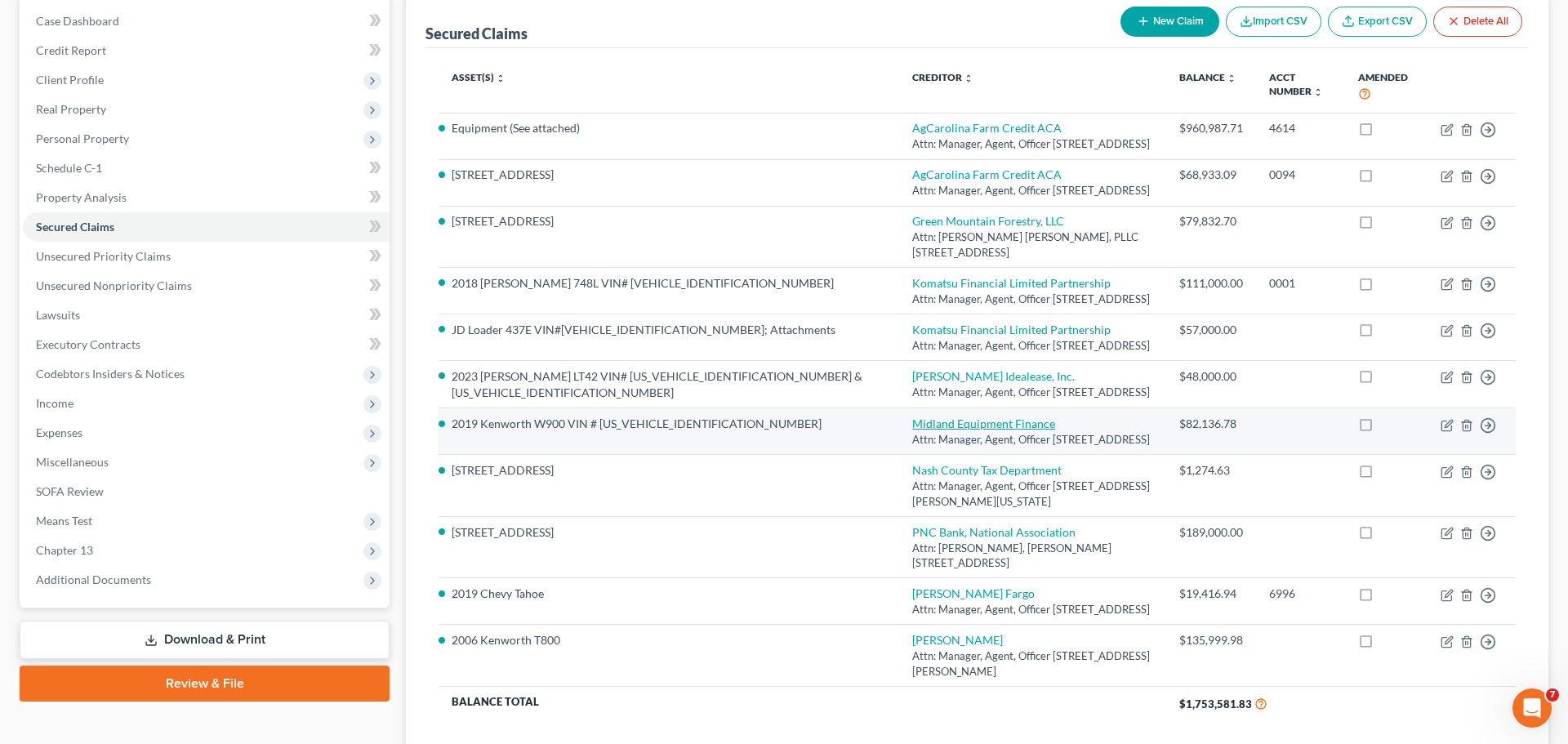
select select "50"
select select "7"
select select "2"
select select "3"
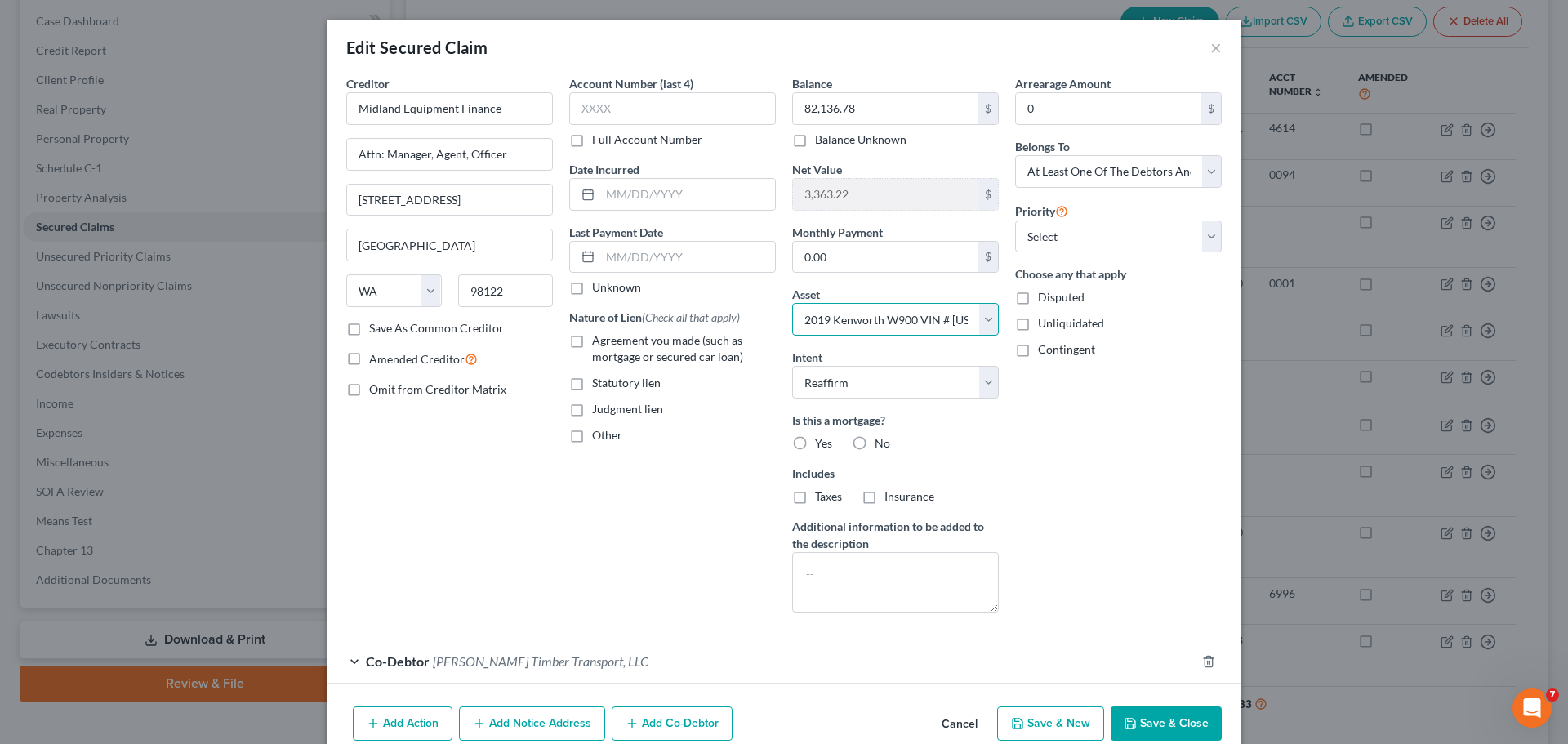
click at [976, 315] on select "Select Other Multiple Assets Other - Any personal or household goods listed on …" at bounding box center [895, 320] width 207 height 33
click at [1146, 727] on button "Save & Close" at bounding box center [1165, 723] width 111 height 34
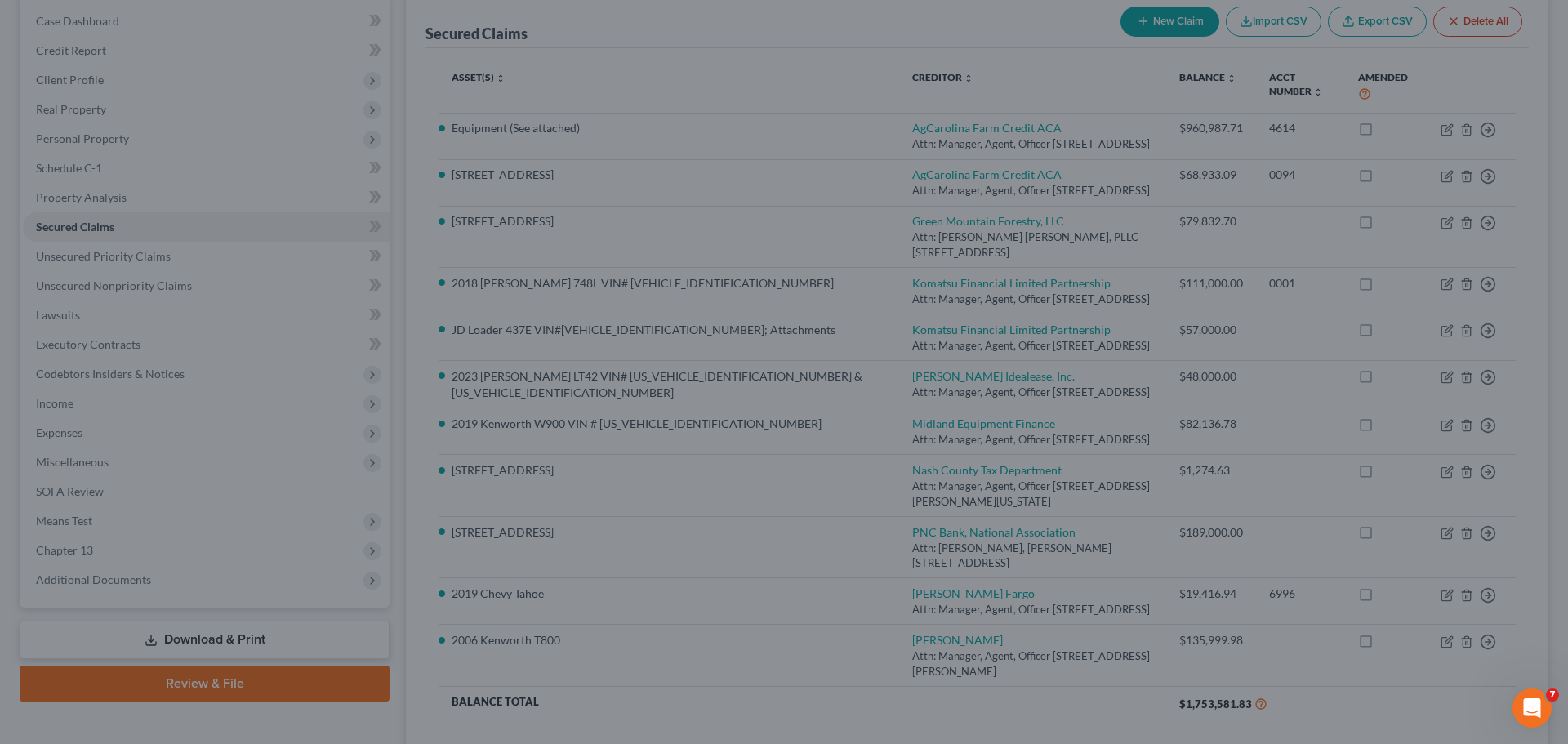
select select "7"
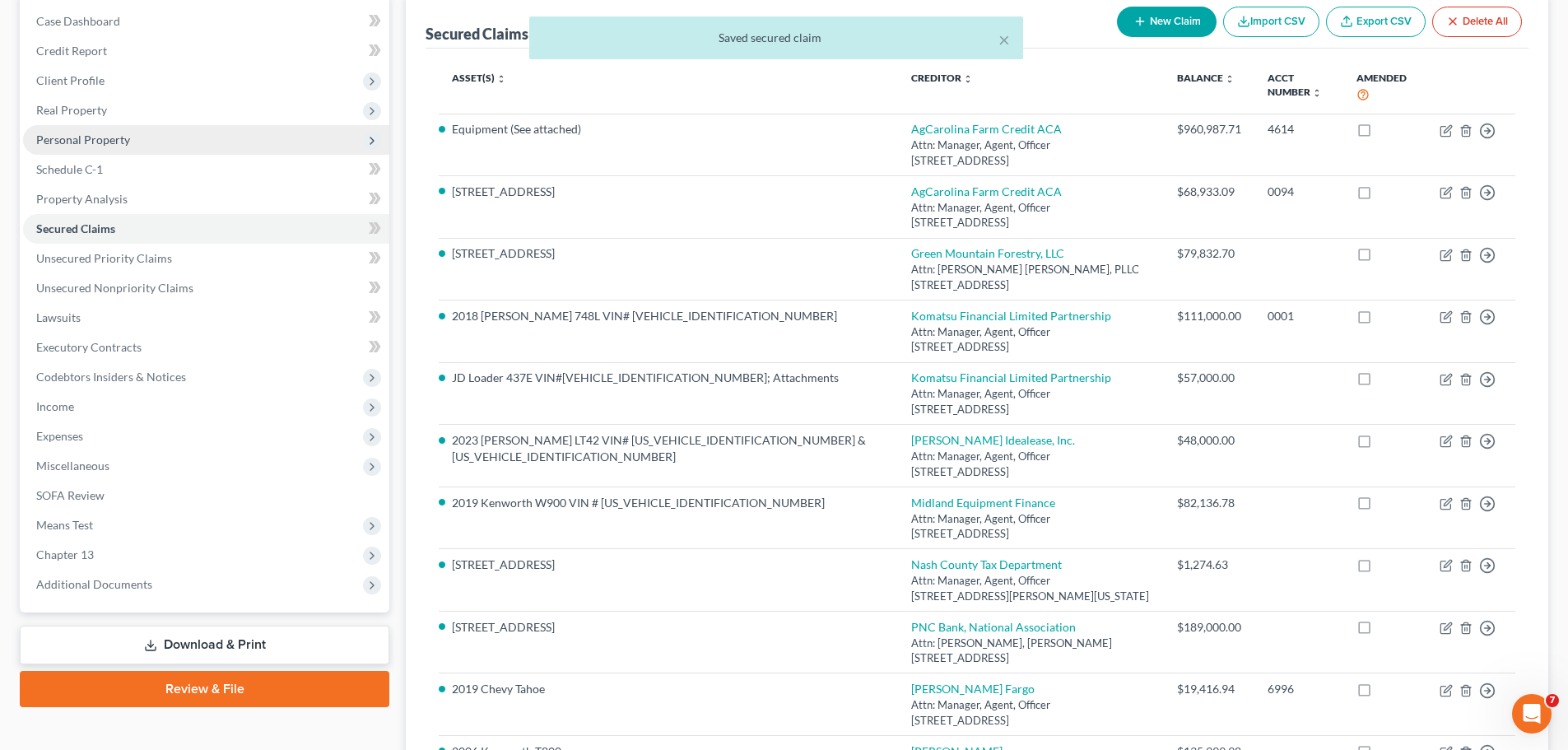
click at [70, 138] on span "Personal Property" at bounding box center [82, 139] width 94 height 14
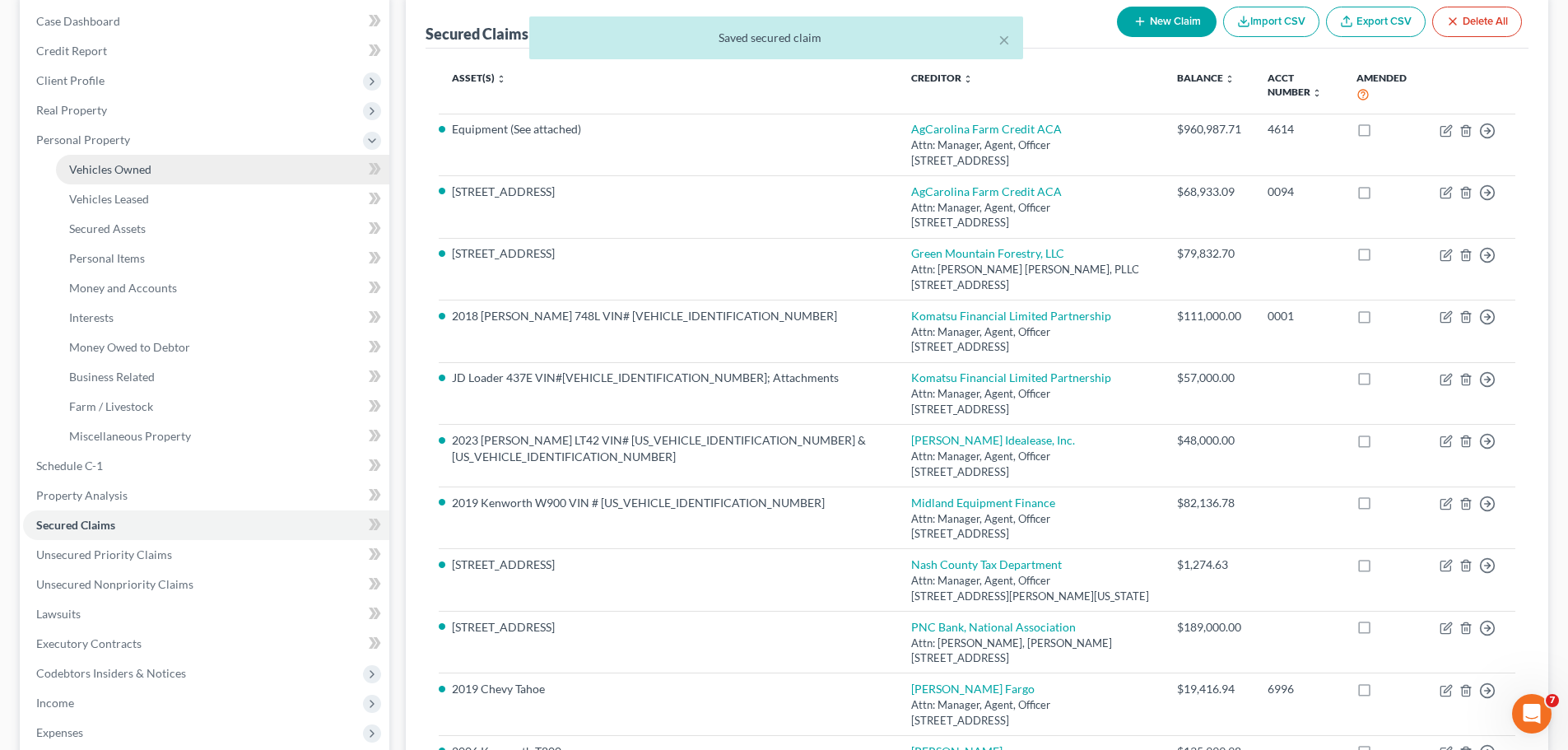
click at [116, 173] on span "Vehicles Owned" at bounding box center [110, 169] width 82 height 14
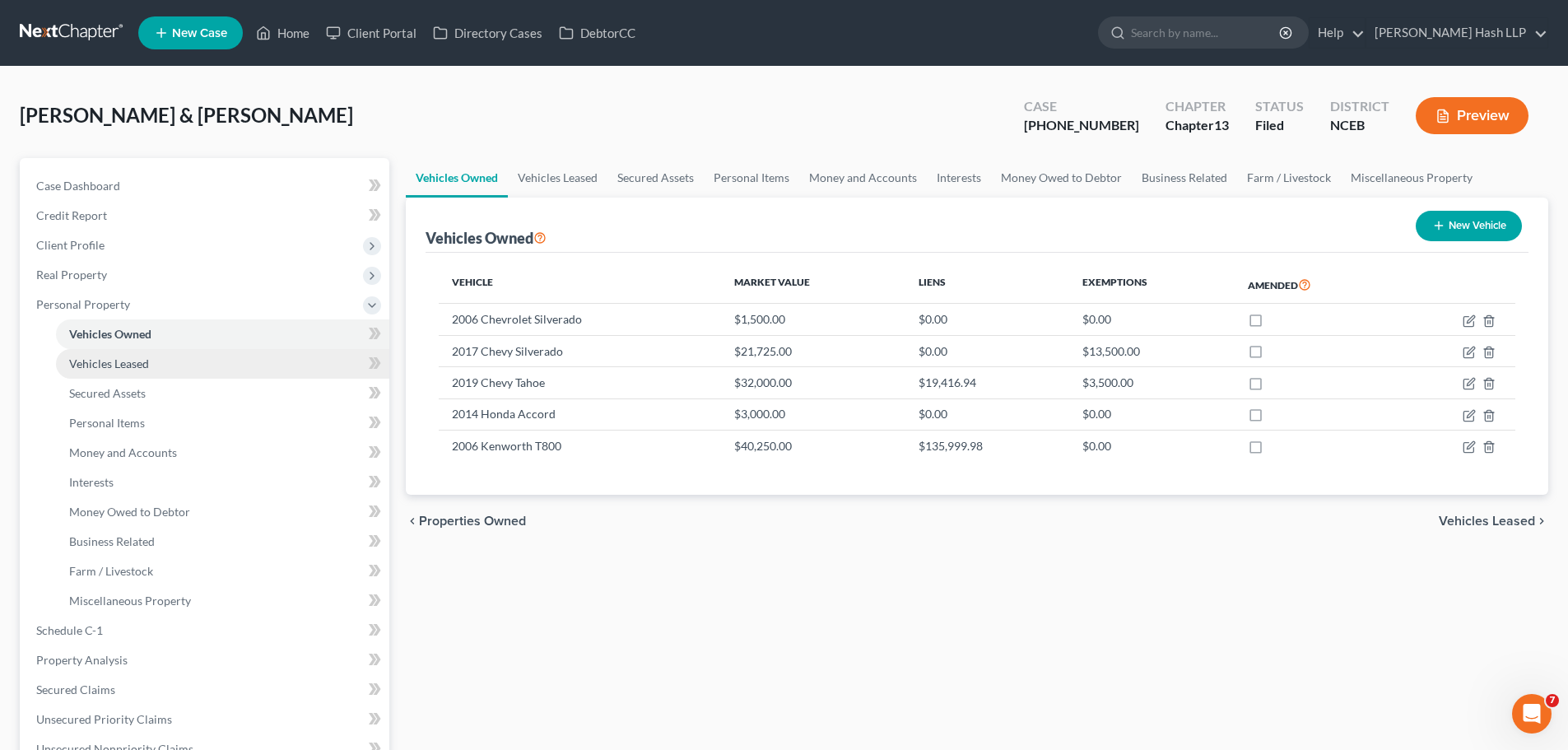
click at [145, 365] on span "Vehicles Leased" at bounding box center [109, 363] width 80 height 14
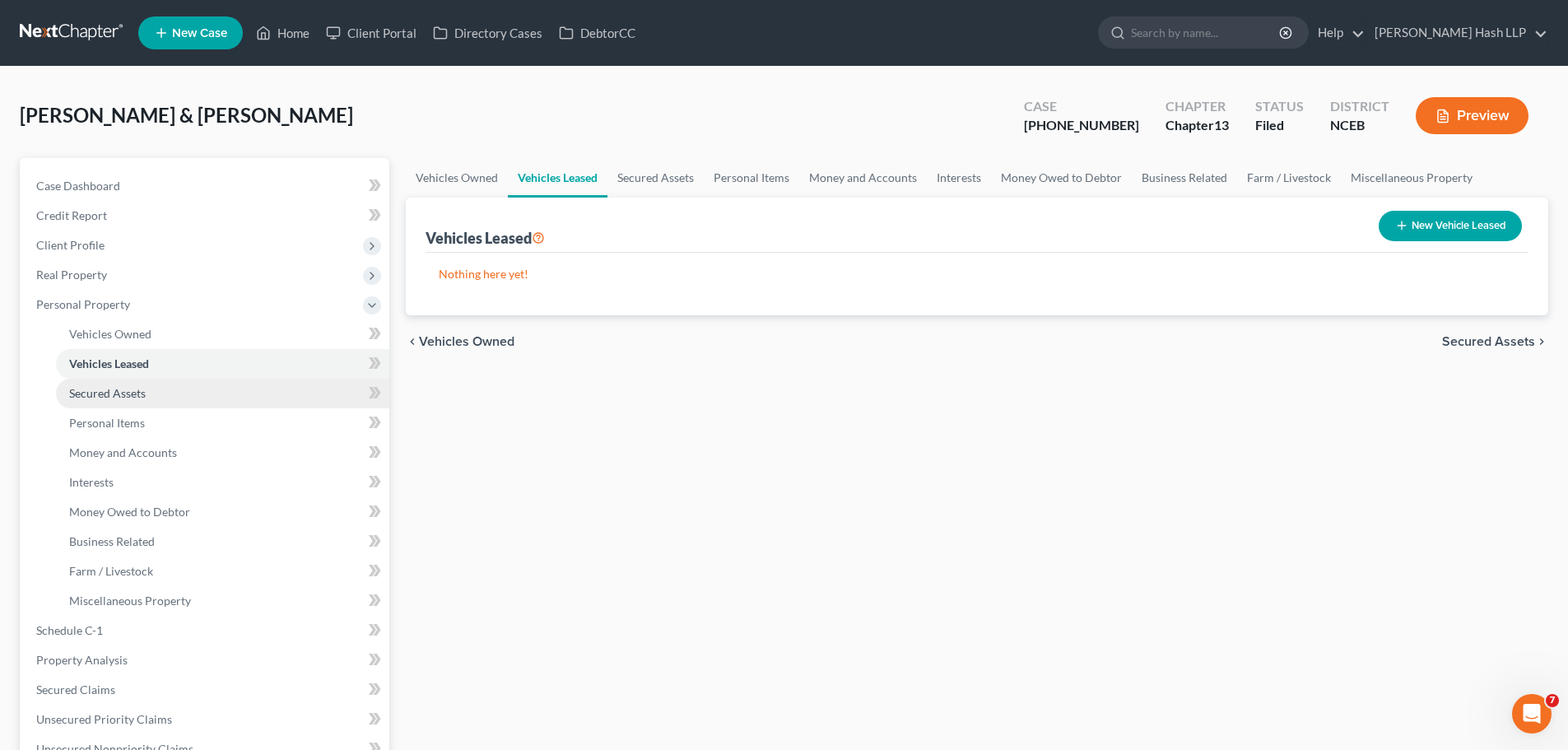
click at [116, 390] on span "Secured Assets" at bounding box center [107, 393] width 77 height 14
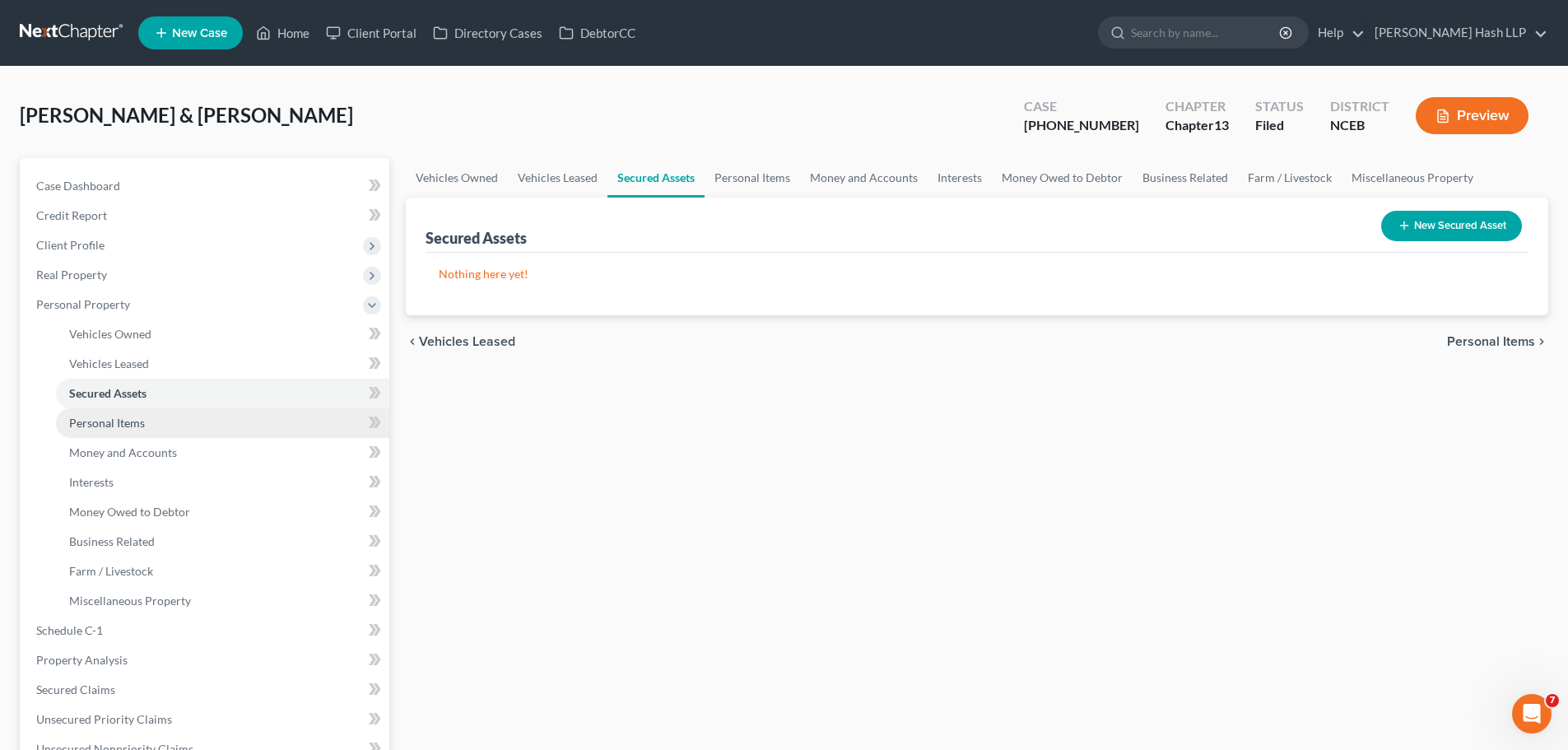
click at [113, 421] on span "Personal Items" at bounding box center [107, 423] width 76 height 14
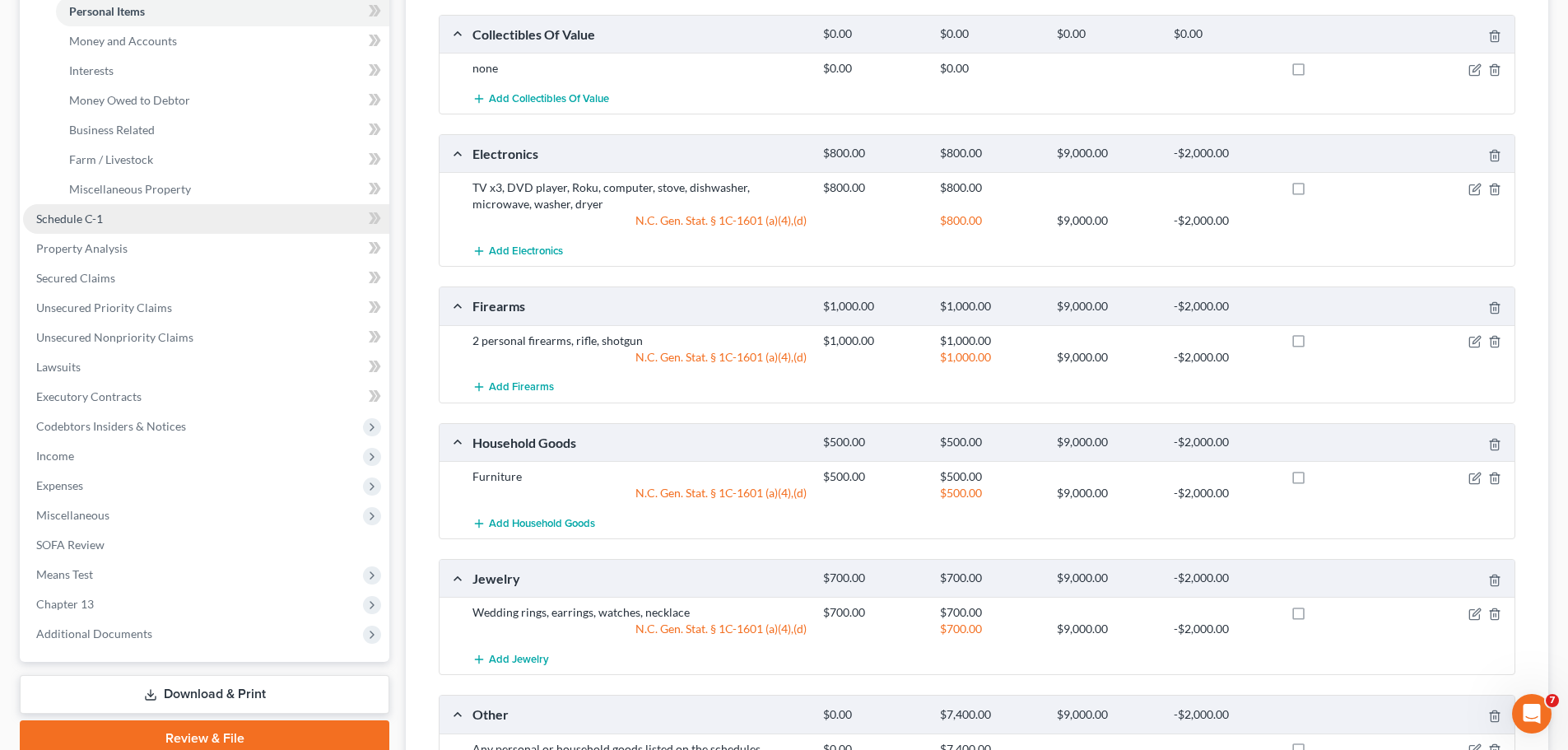
scroll to position [329, 0]
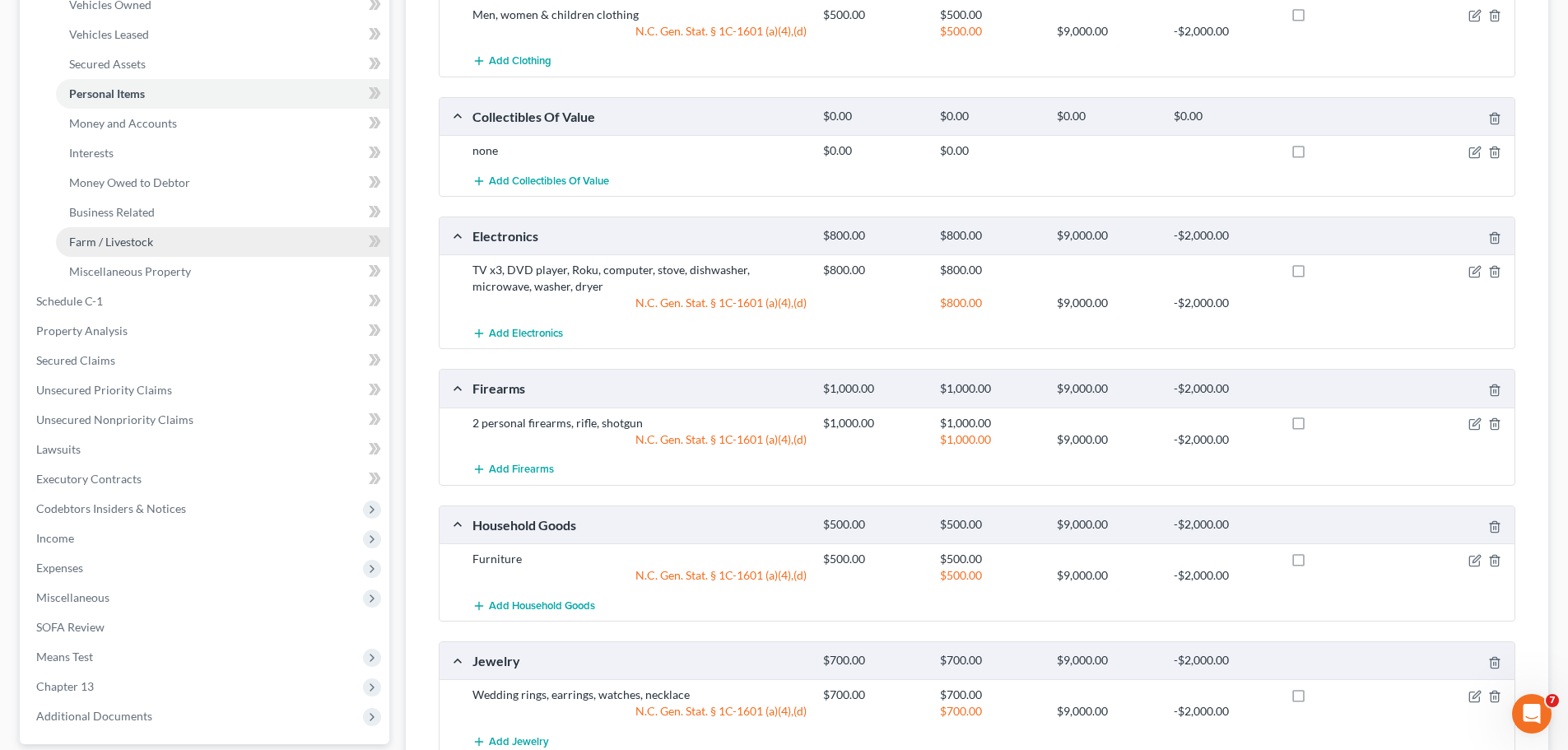
click at [129, 241] on span "Farm / Livestock" at bounding box center [111, 241] width 84 height 14
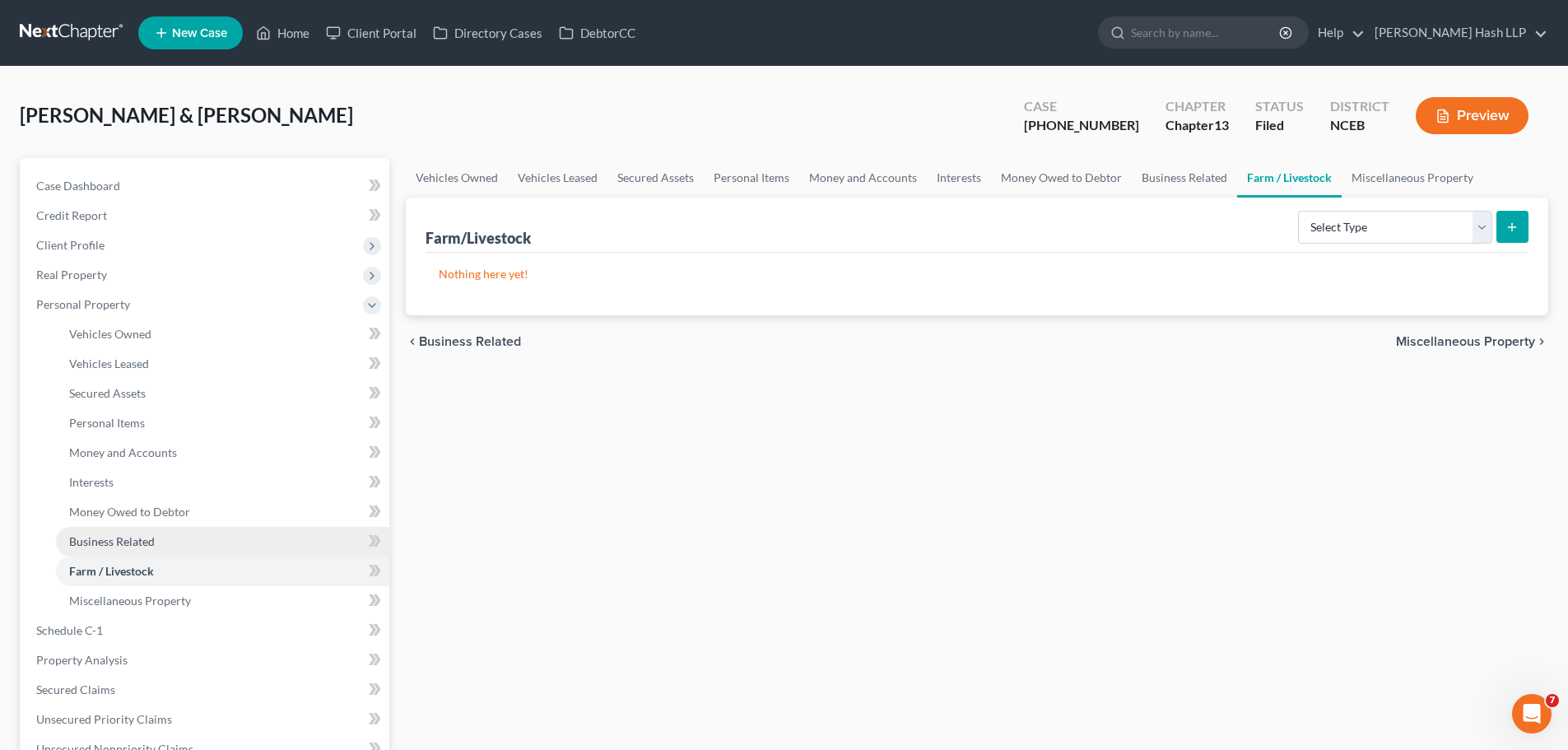
click at [129, 544] on span "Business Related" at bounding box center [112, 541] width 85 height 14
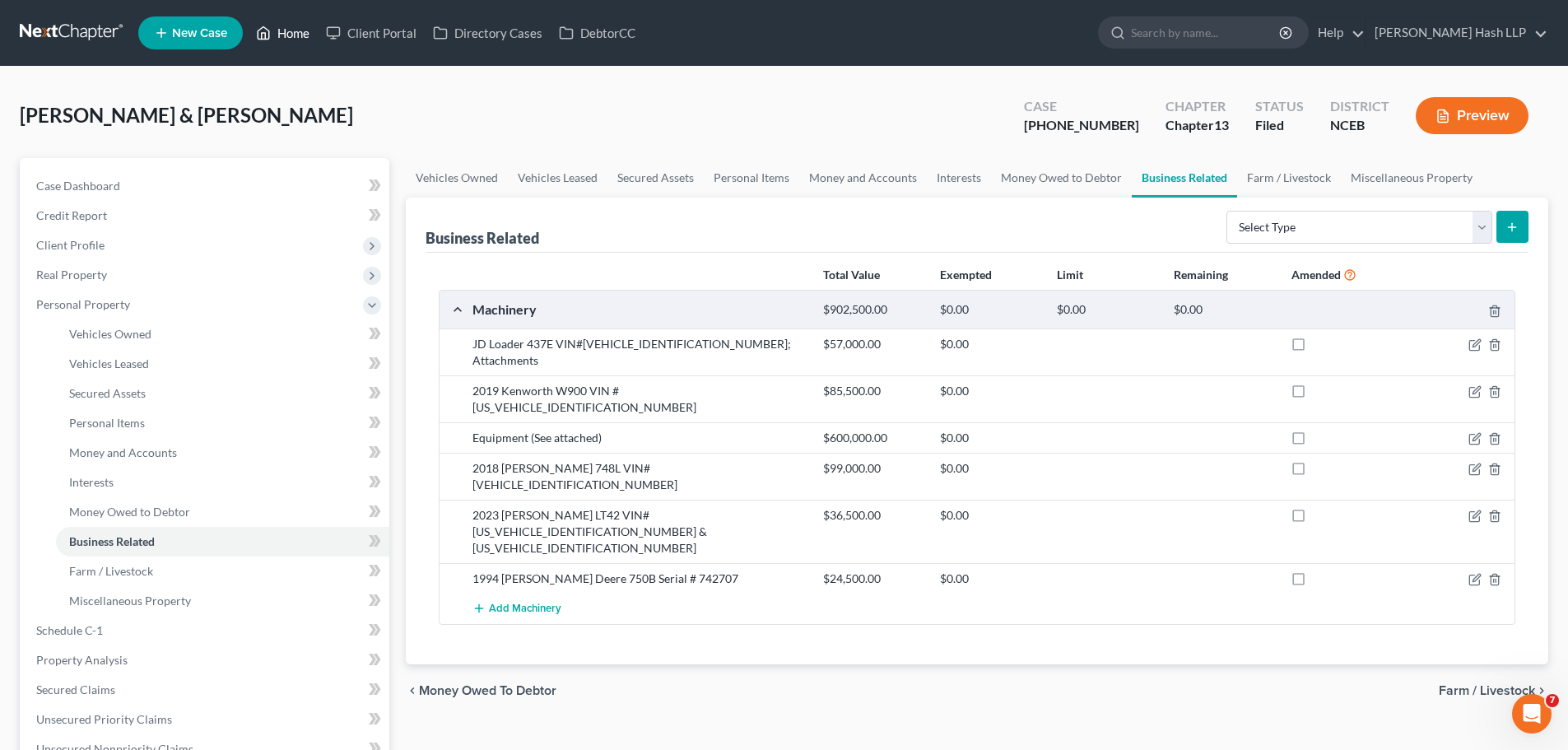
click at [297, 26] on link "Home" at bounding box center [283, 33] width 70 height 30
